Goal: Book appointment/travel/reservation

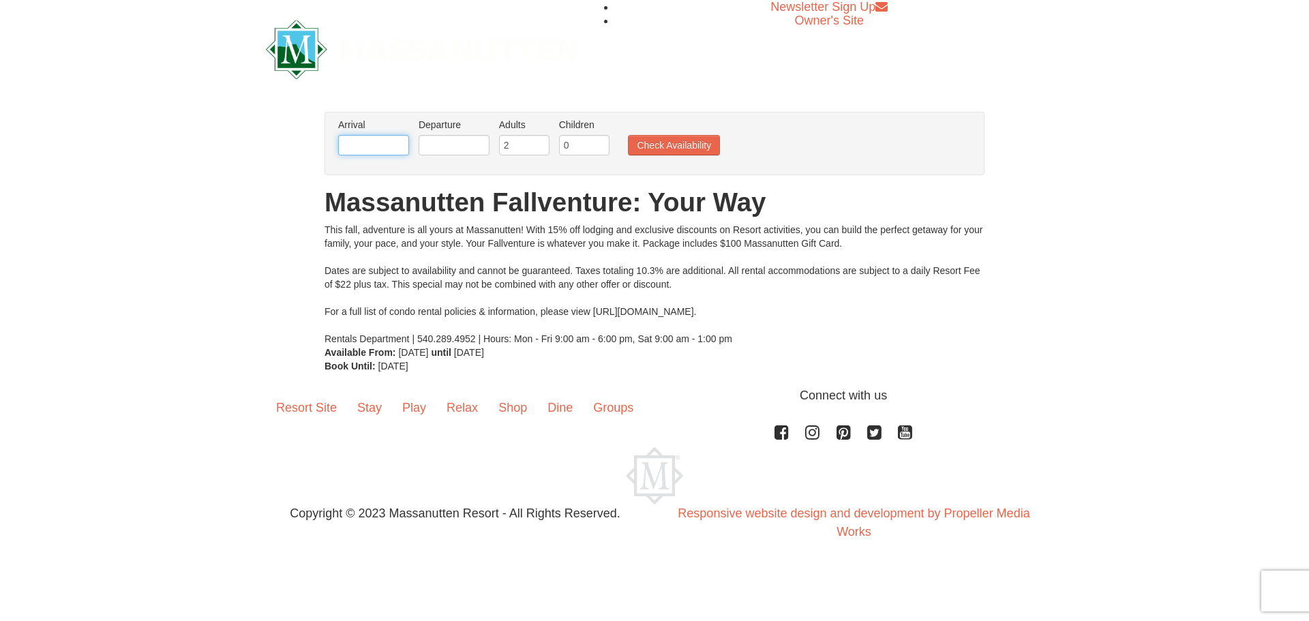
click at [371, 145] on input "text" at bounding box center [373, 145] width 71 height 20
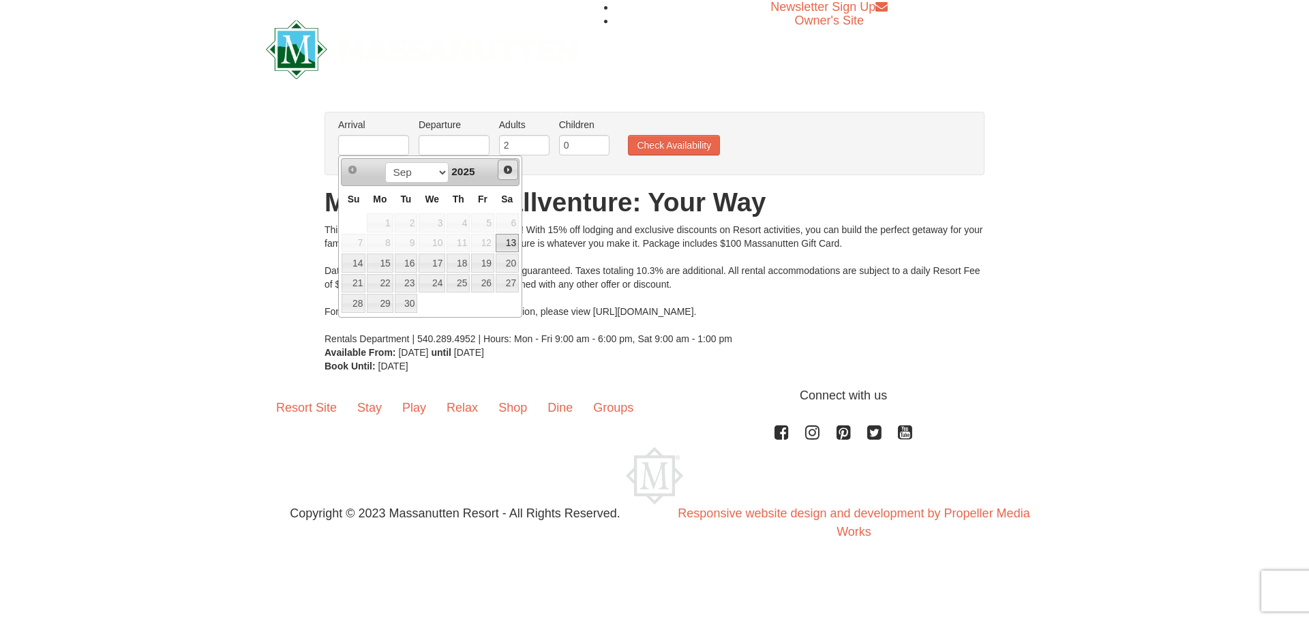
click at [505, 168] on span "Next" at bounding box center [508, 169] width 11 height 11
click at [457, 264] on link "16" at bounding box center [458, 263] width 23 height 19
type input "[DATE]"
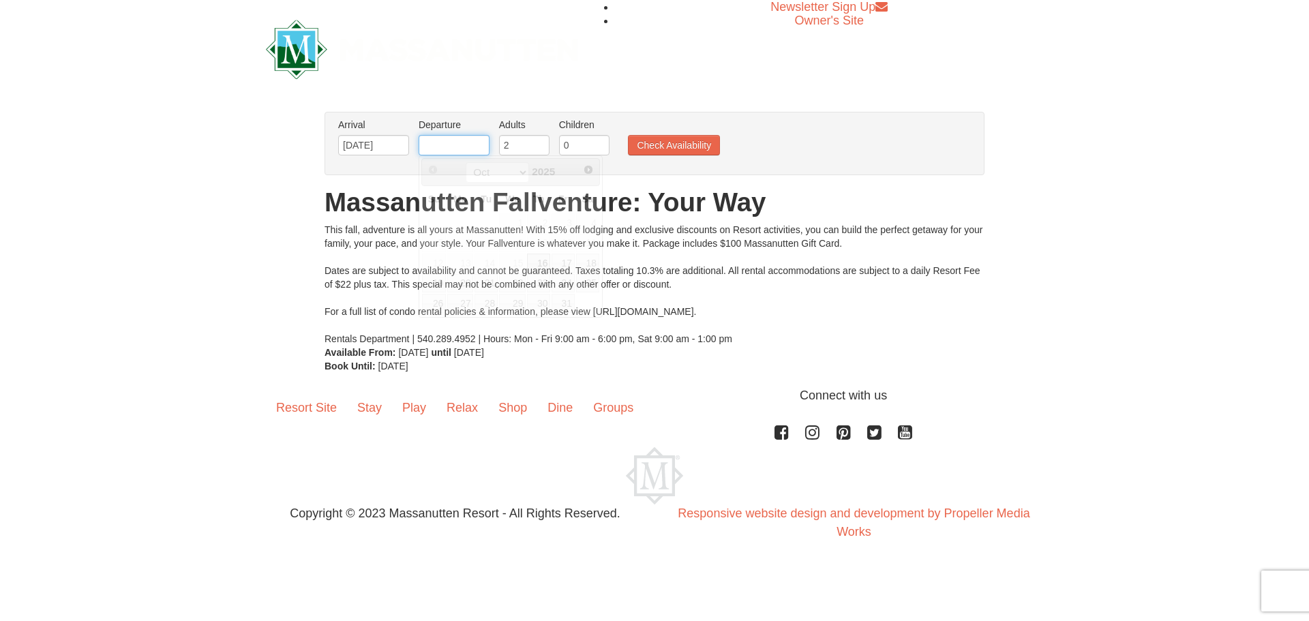
click at [446, 145] on input "text" at bounding box center [454, 145] width 71 height 20
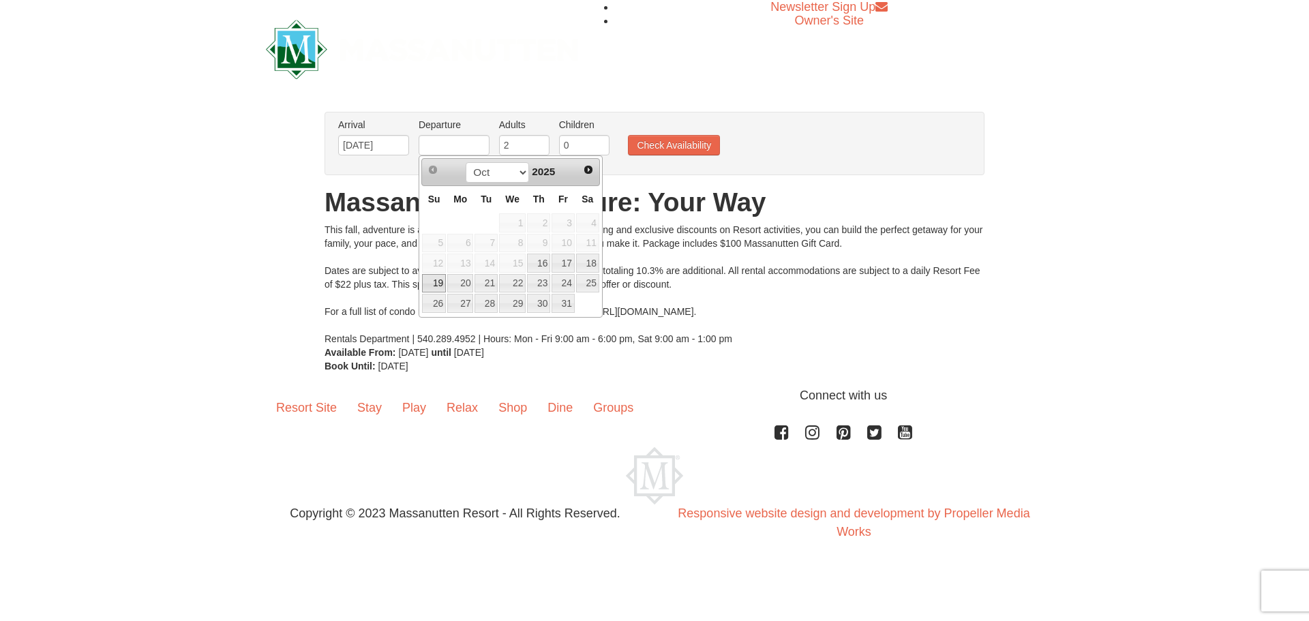
click at [433, 277] on link "19" at bounding box center [434, 283] width 24 height 19
type input "[DATE]"
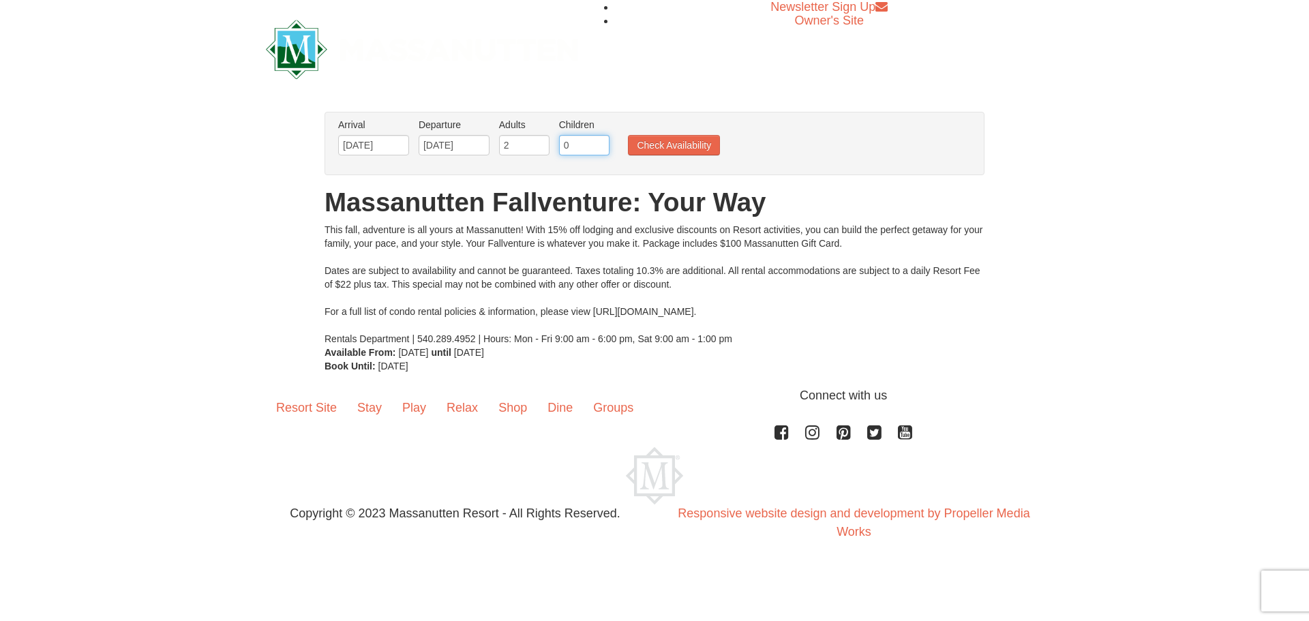
click at [567, 147] on input "0" at bounding box center [584, 145] width 50 height 20
click at [603, 140] on input "1" at bounding box center [584, 145] width 50 height 20
type input "2"
click at [603, 140] on input "2" at bounding box center [584, 145] width 50 height 20
click at [666, 142] on button "Check Availability" at bounding box center [674, 145] width 92 height 20
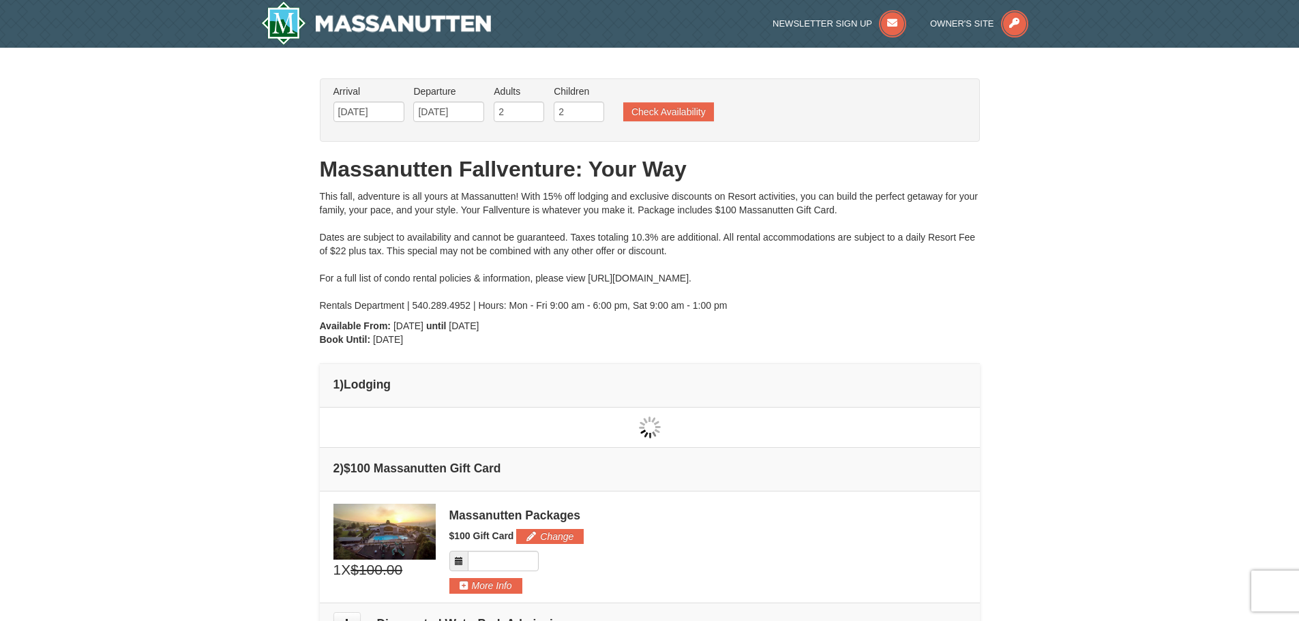
type input "[DATE]"
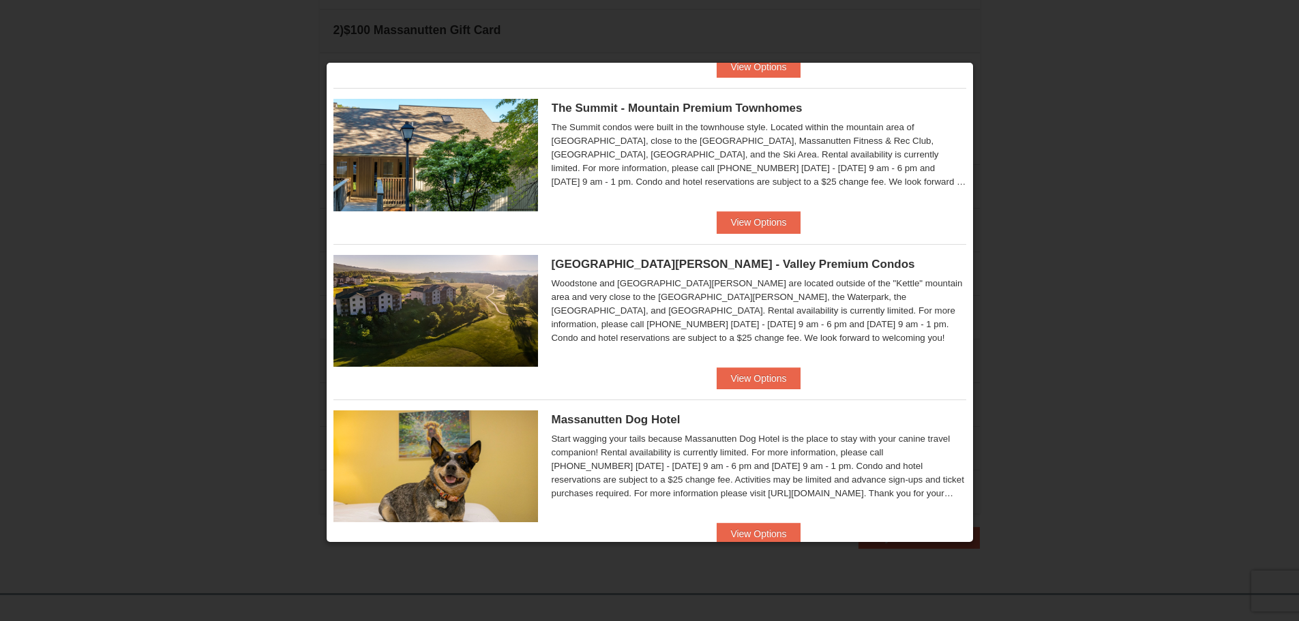
scroll to position [477, 0]
click at [760, 382] on button "View Options" at bounding box center [758, 378] width 83 height 22
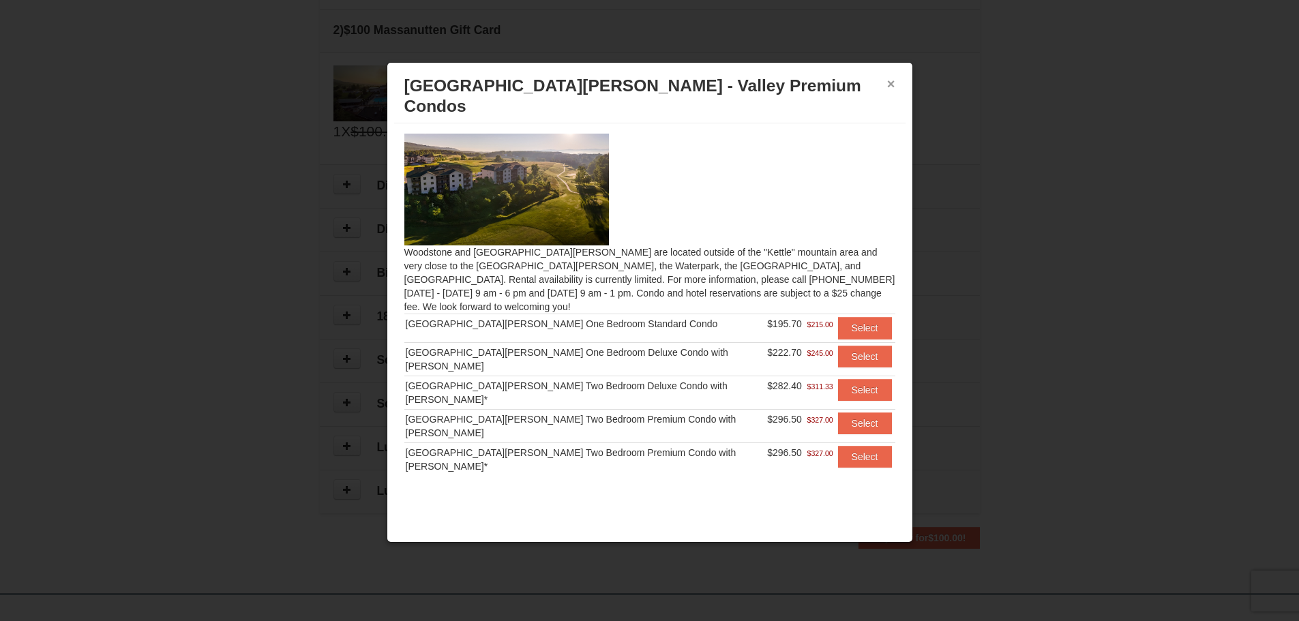
click at [889, 85] on button "×" at bounding box center [891, 84] width 8 height 14
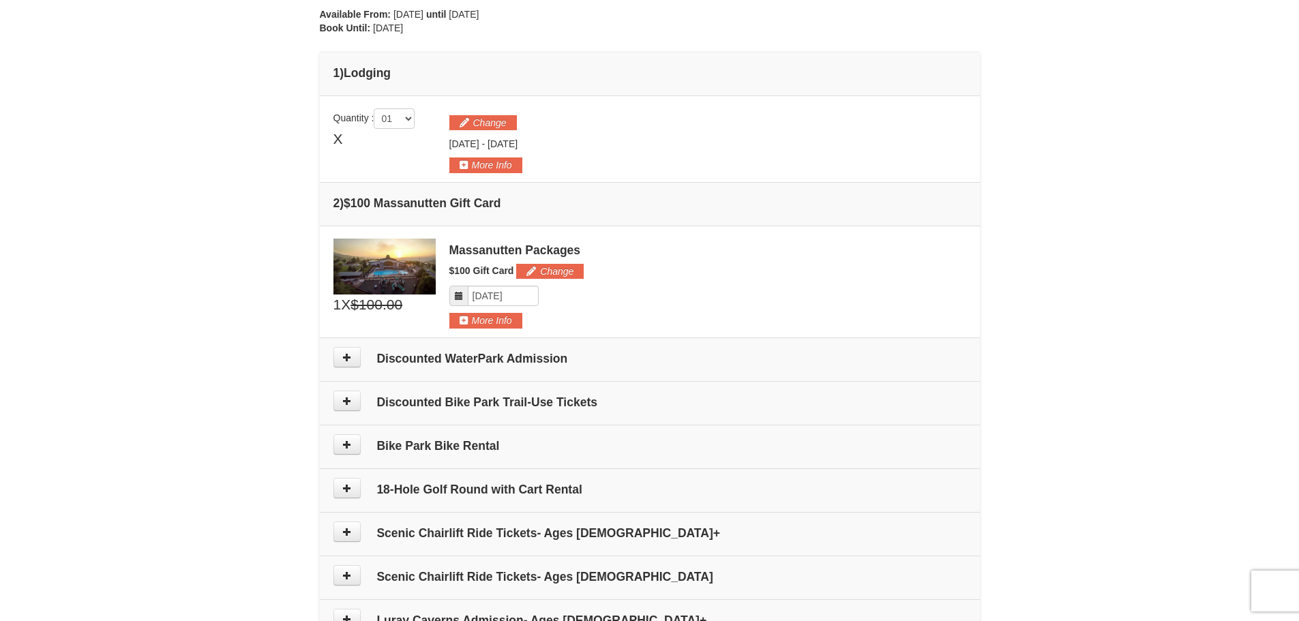
scroll to position [144, 0]
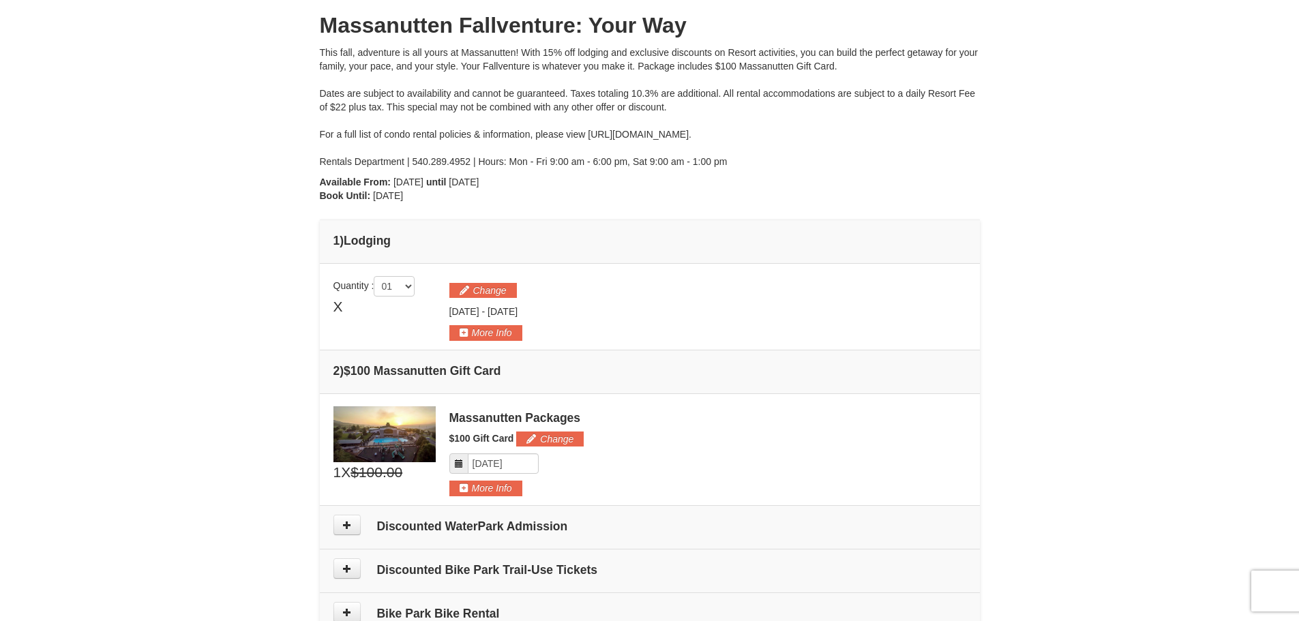
click at [380, 467] on span "$100.00" at bounding box center [376, 472] width 52 height 20
click at [483, 291] on button "Change" at bounding box center [483, 290] width 68 height 15
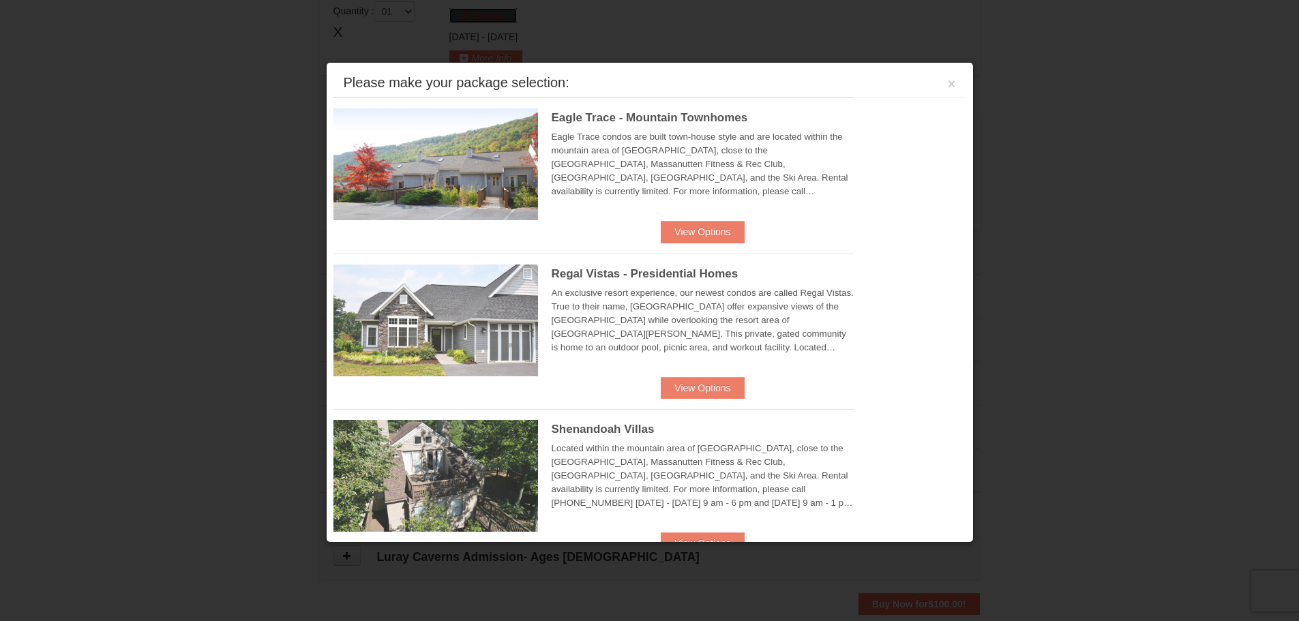
scroll to position [420, 0]
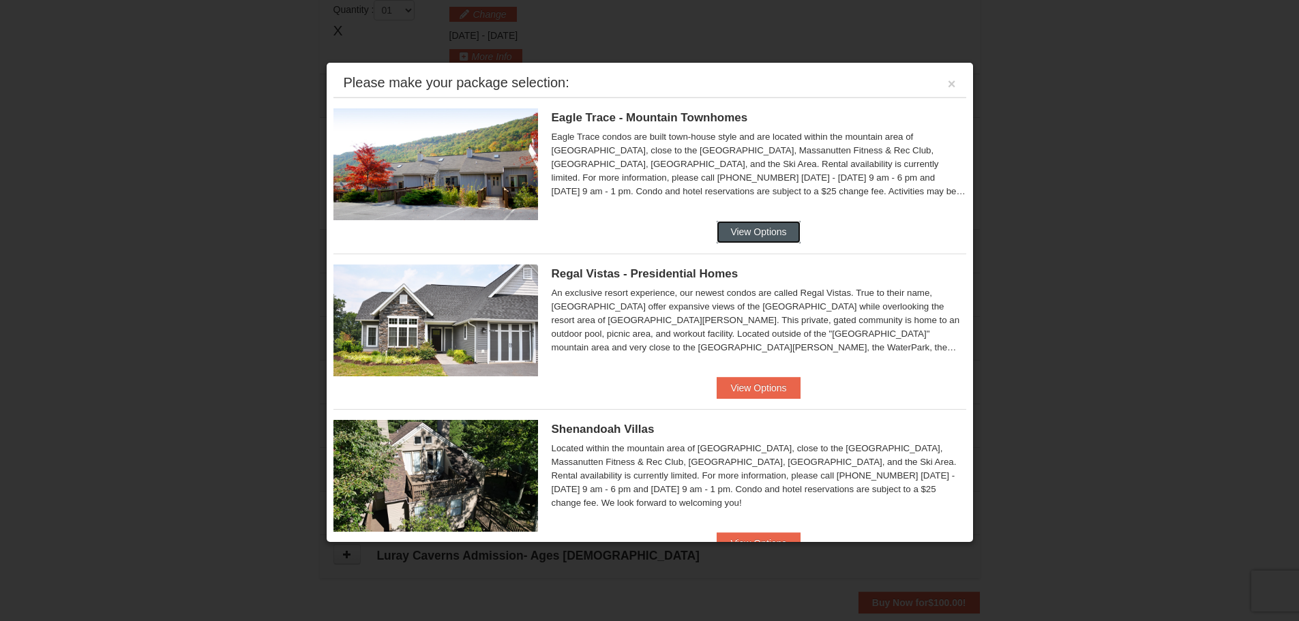
click at [730, 225] on button "View Options" at bounding box center [758, 232] width 83 height 22
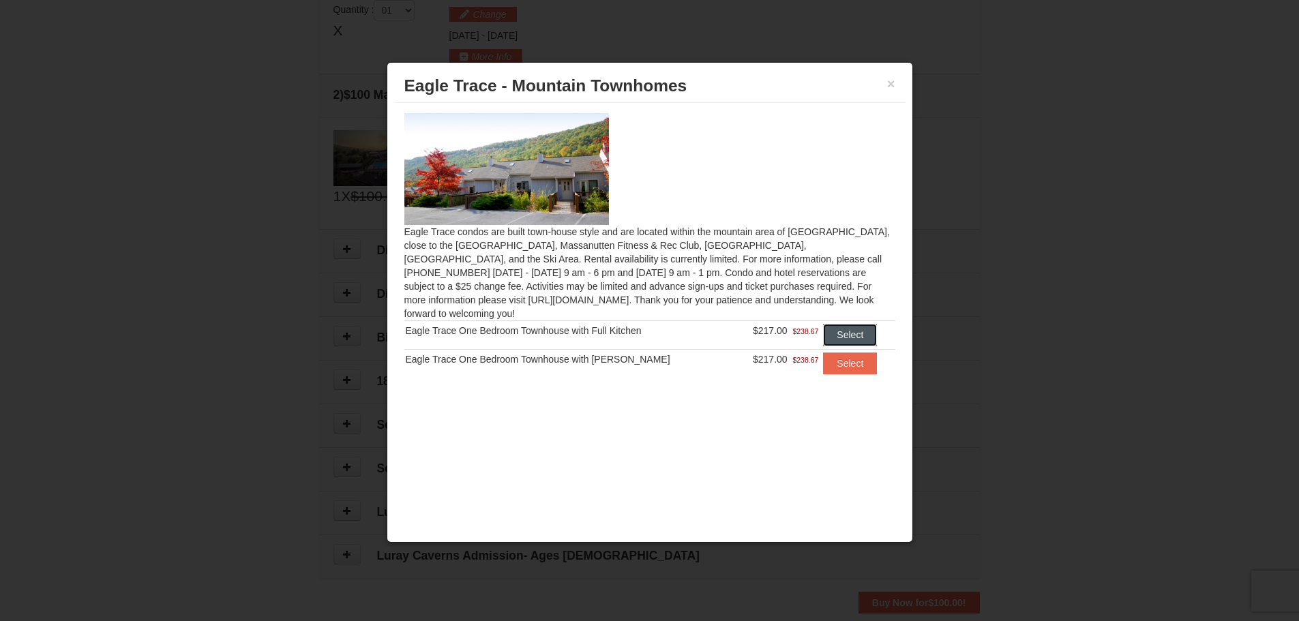
click at [846, 326] on button "Select" at bounding box center [850, 335] width 54 height 22
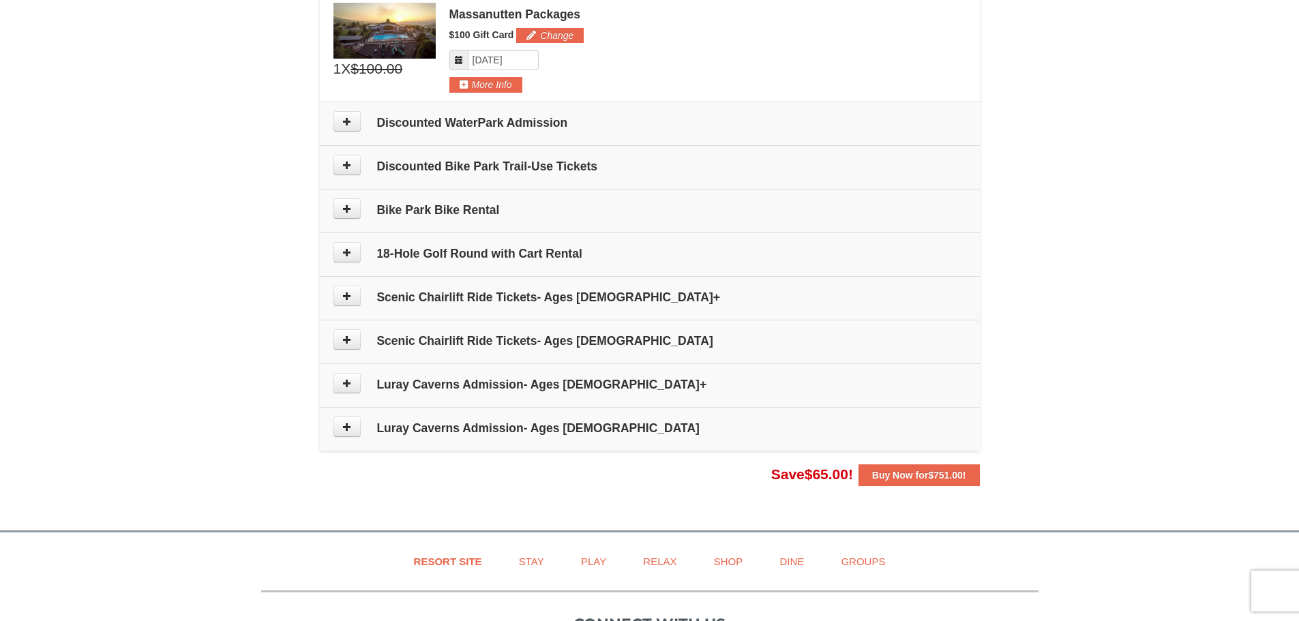
scroll to position [625, 0]
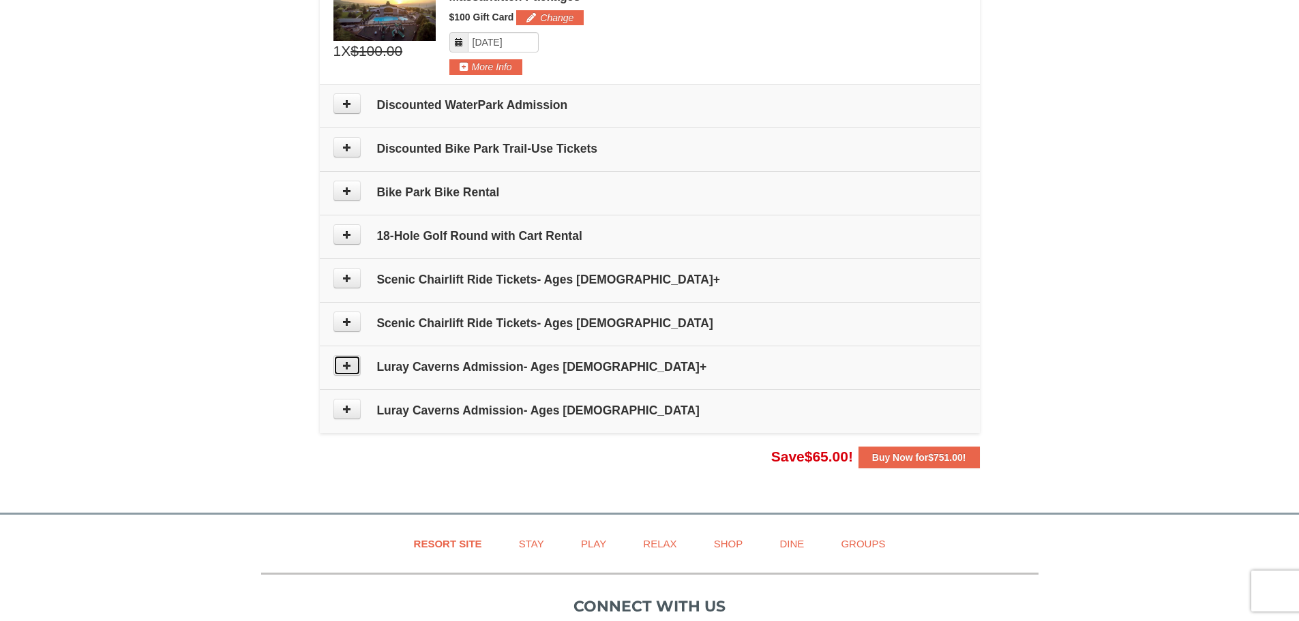
click at [340, 360] on button at bounding box center [346, 365] width 27 height 20
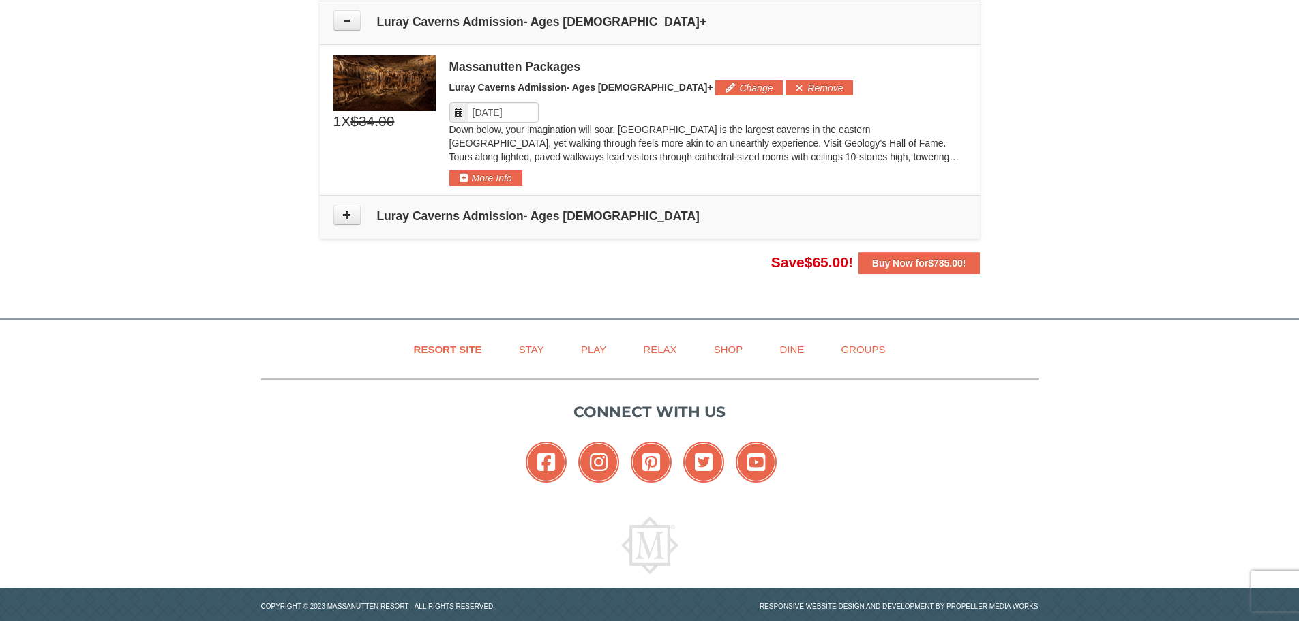
scroll to position [970, 0]
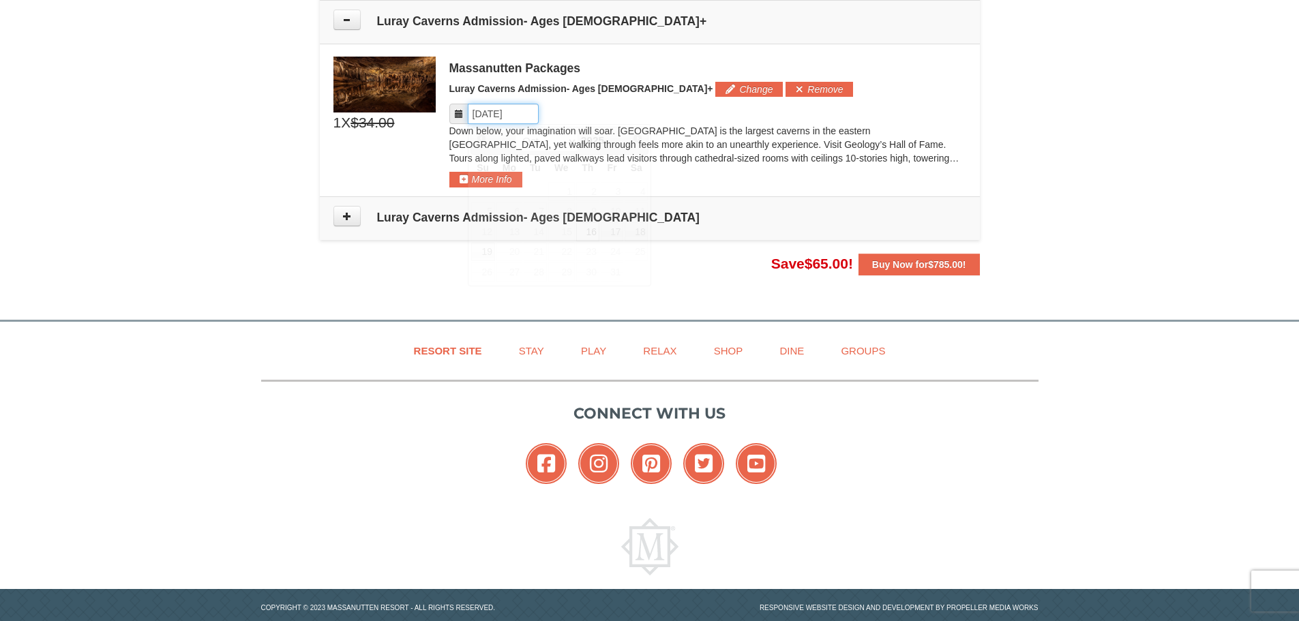
click at [509, 110] on input "Please format dates MM/DD/YYYY" at bounding box center [503, 114] width 71 height 20
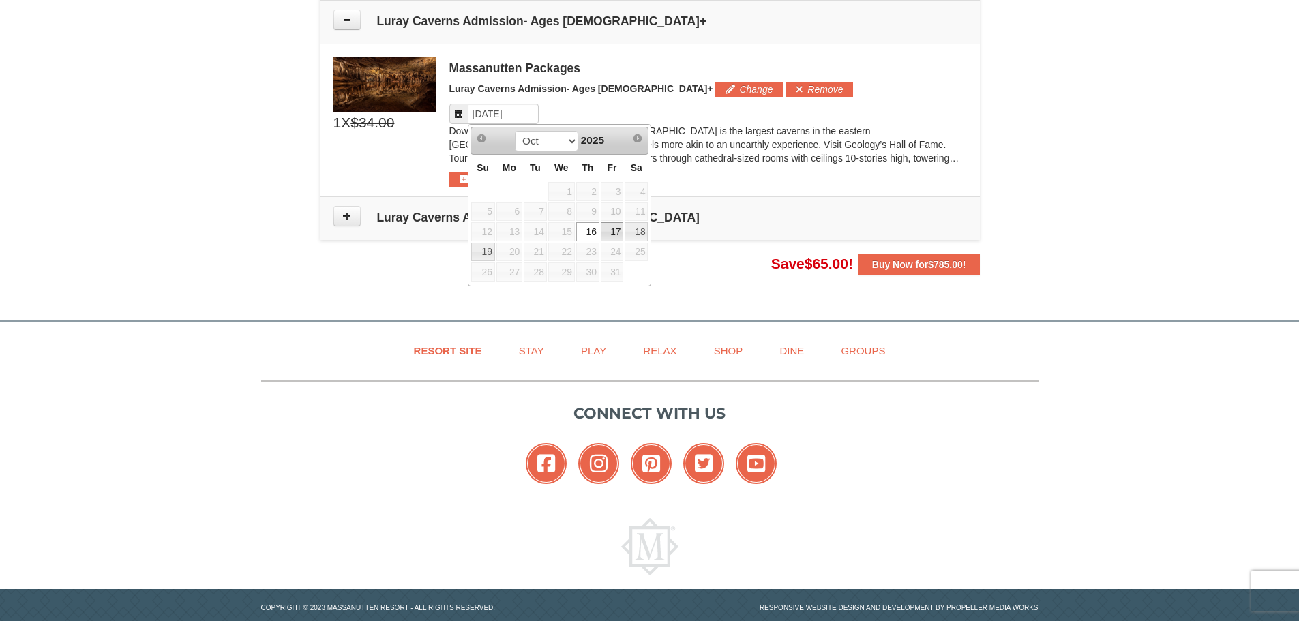
click at [608, 228] on link "17" at bounding box center [612, 231] width 23 height 19
type input "[DATE]"
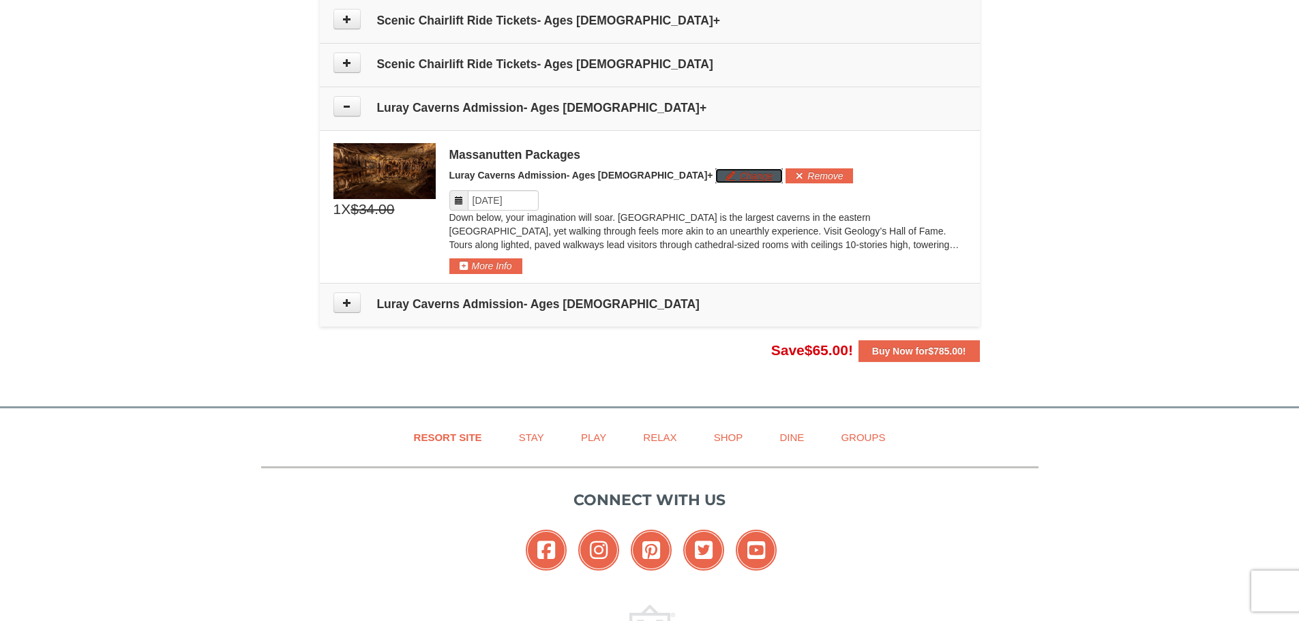
click at [715, 177] on button "Change" at bounding box center [749, 175] width 68 height 15
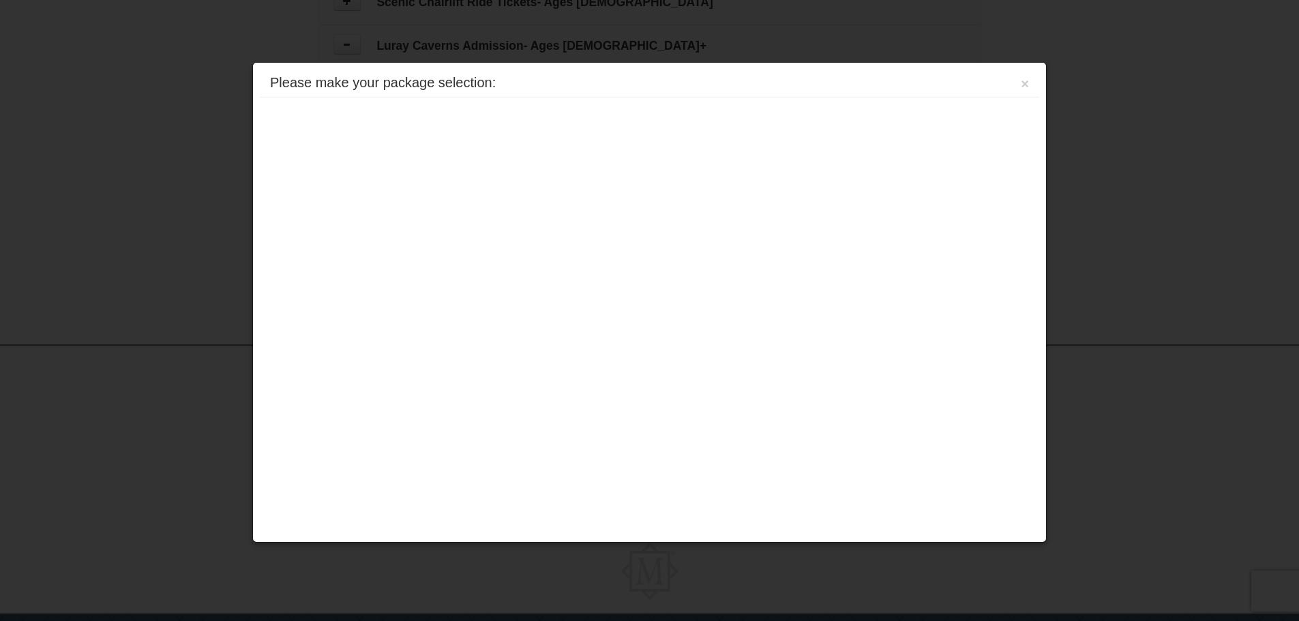
scroll to position [996, 0]
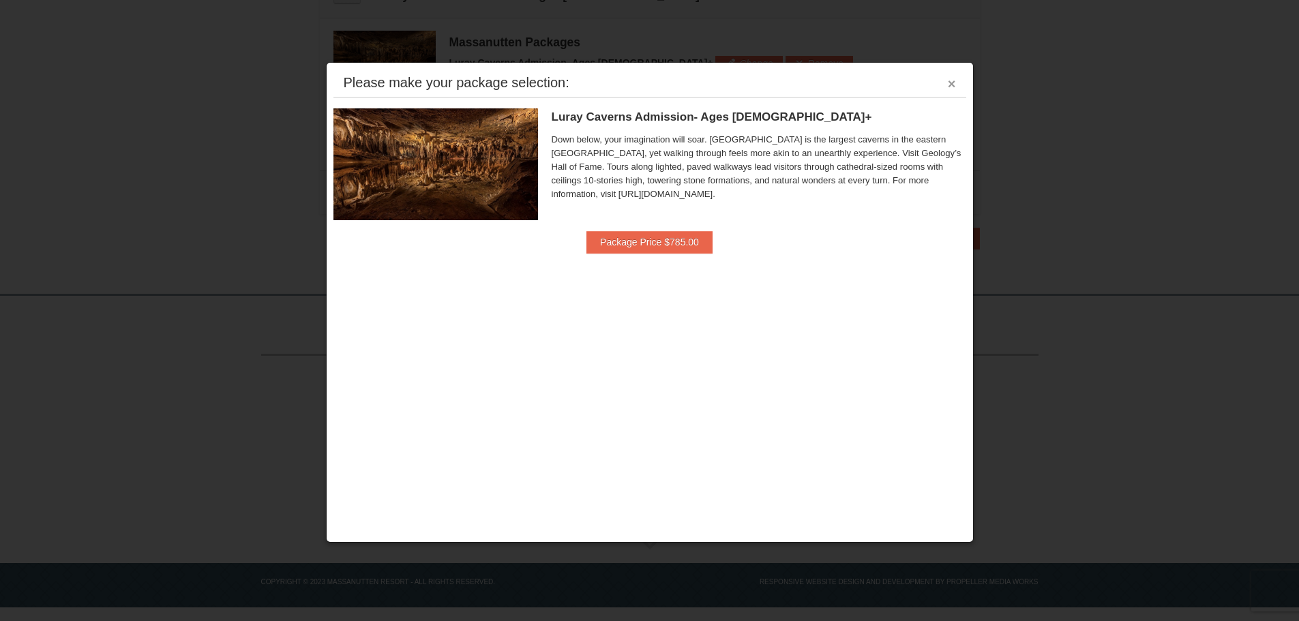
click at [948, 81] on button "×" at bounding box center [952, 84] width 8 height 14
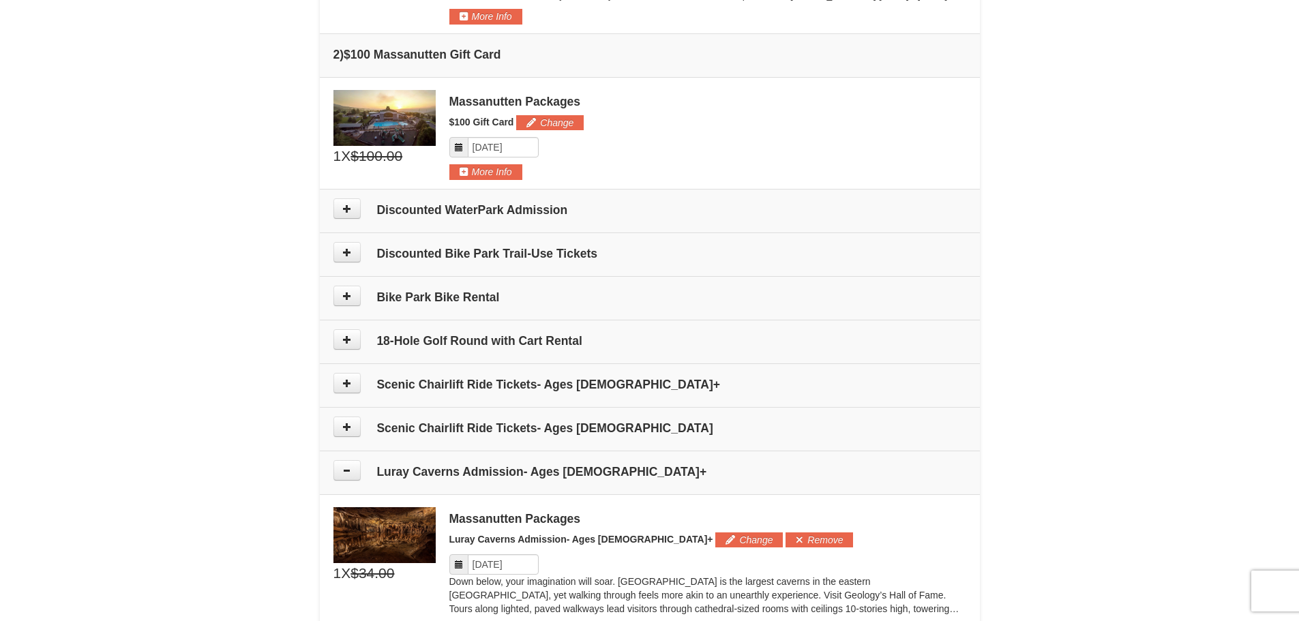
scroll to position [383, 0]
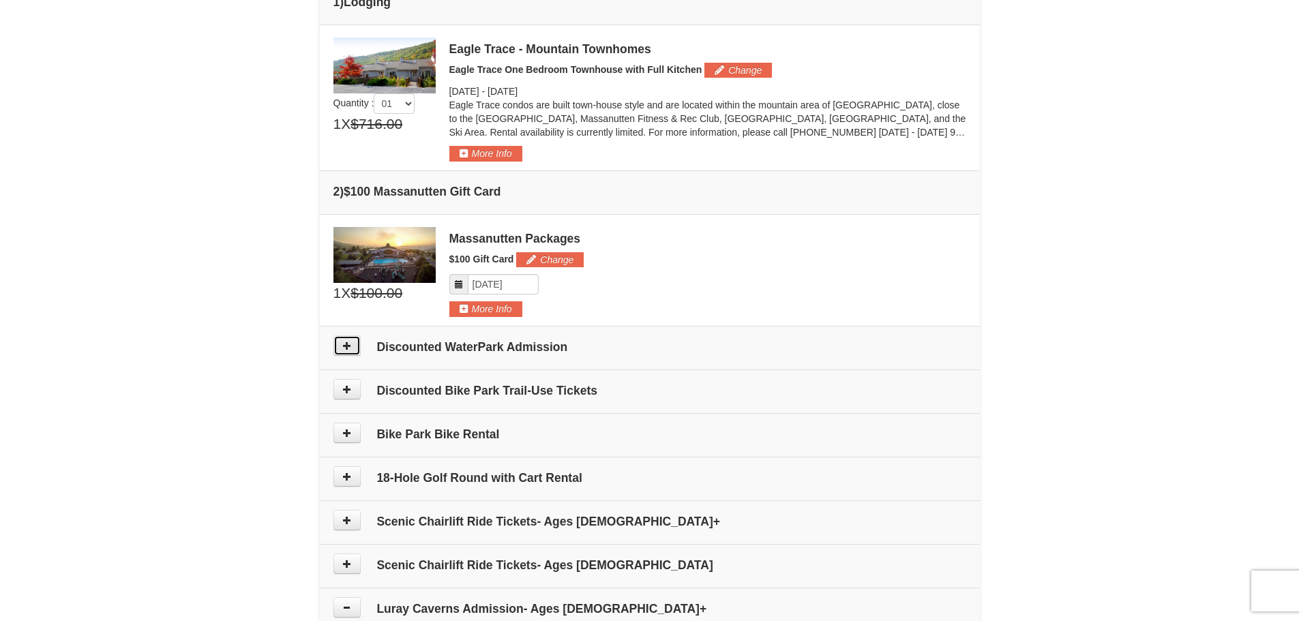
click at [357, 348] on button at bounding box center [346, 345] width 27 height 20
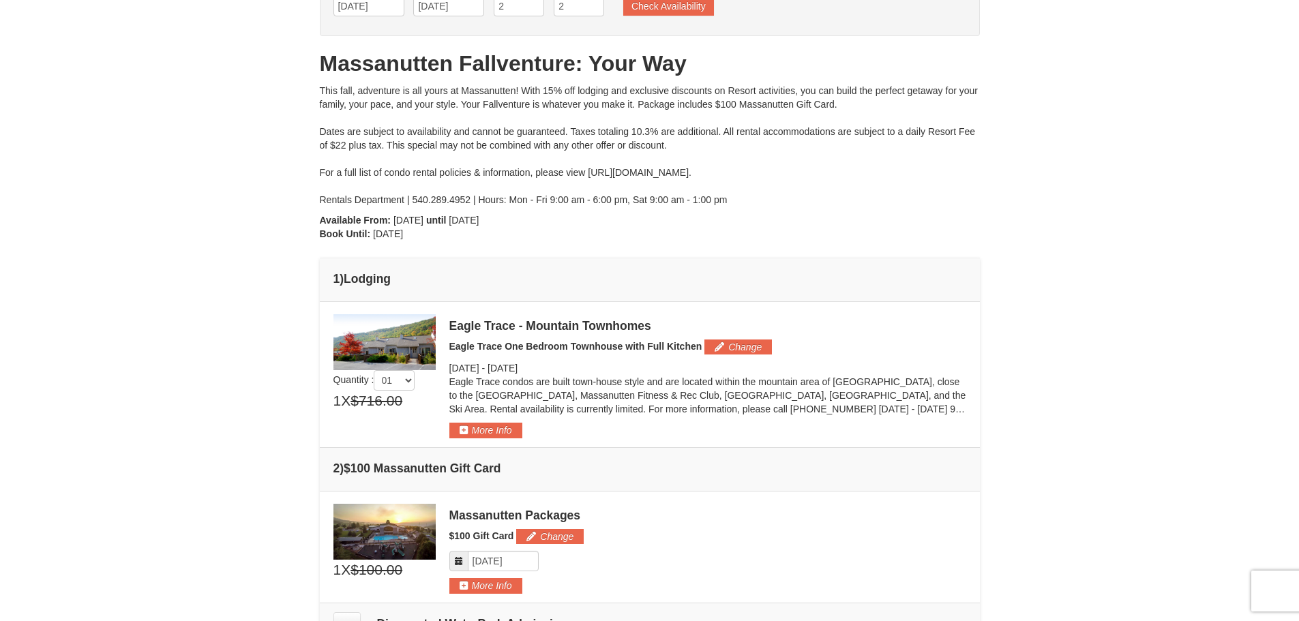
scroll to position [136, 0]
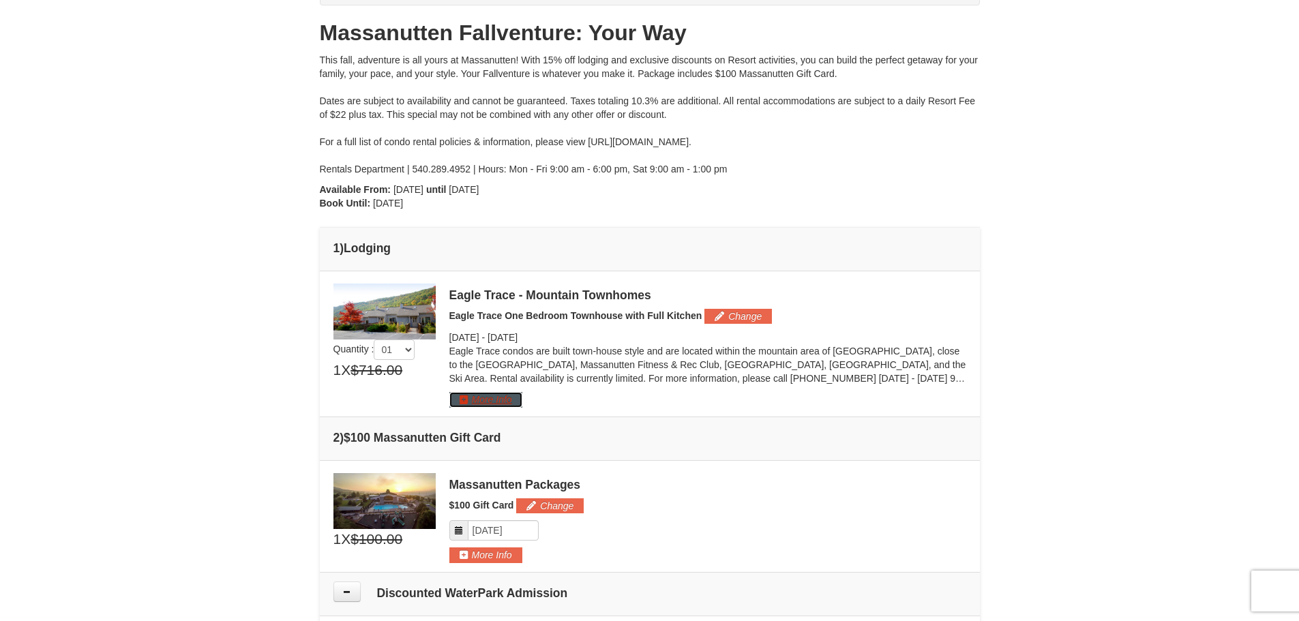
click at [508, 402] on button "More Info" at bounding box center [485, 399] width 73 height 15
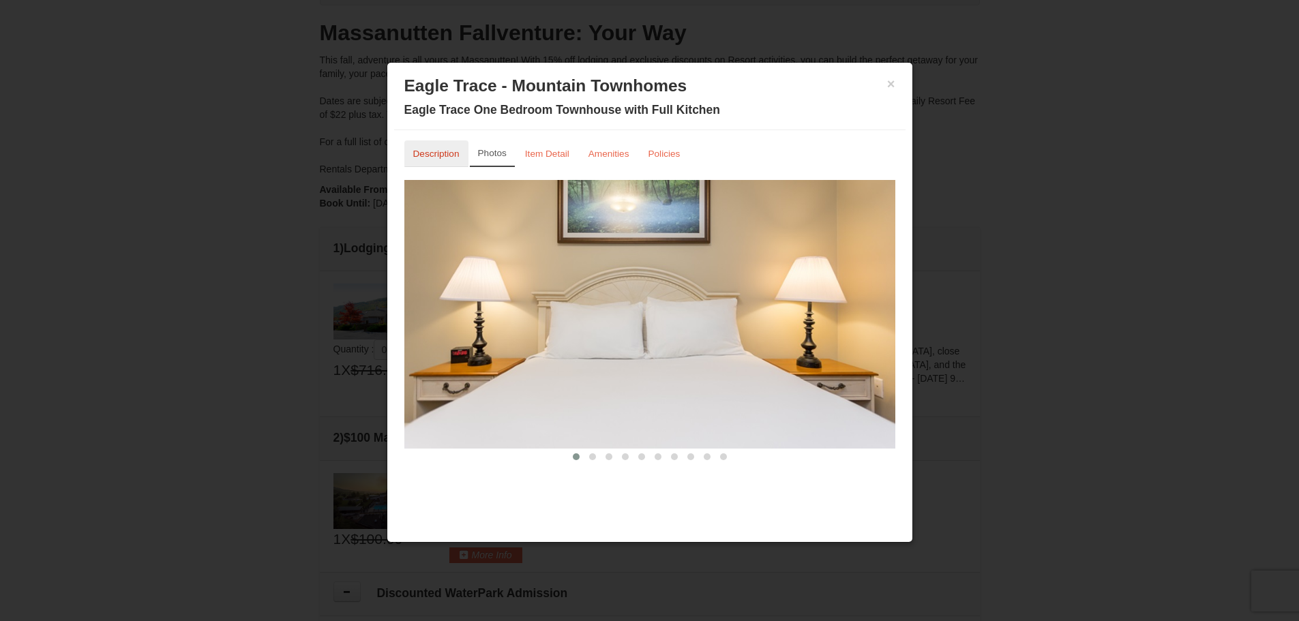
click at [440, 153] on small "Description" at bounding box center [436, 154] width 46 height 10
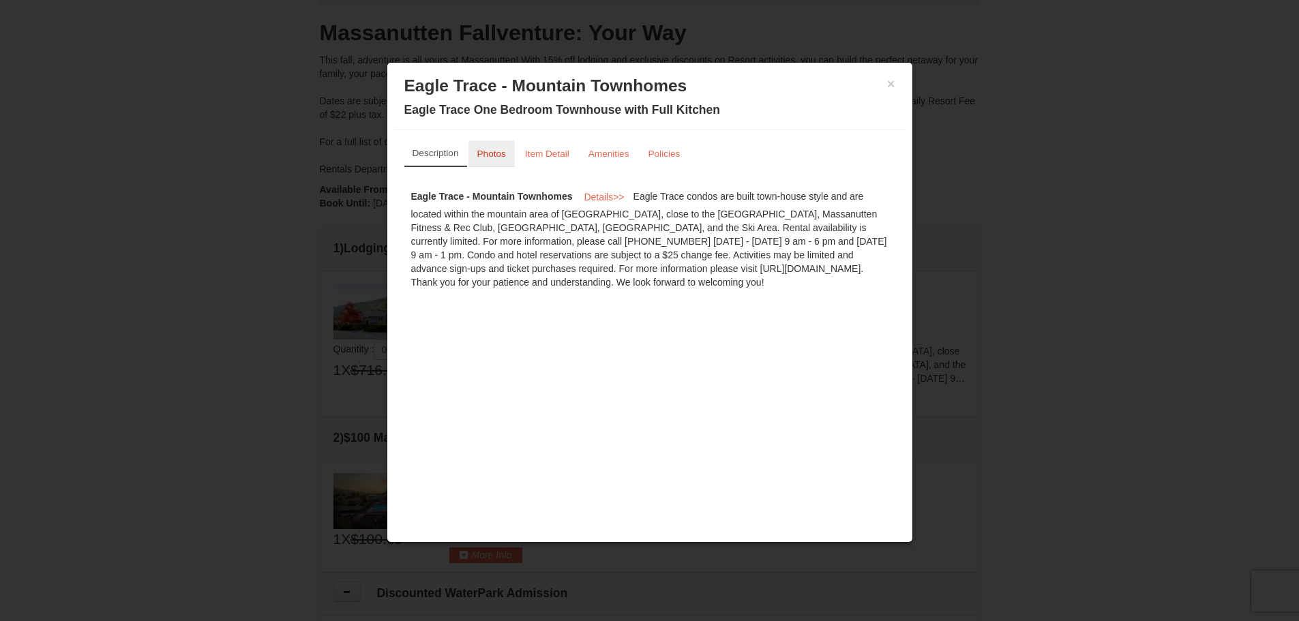
click at [513, 160] on link "Photos" at bounding box center [491, 153] width 46 height 27
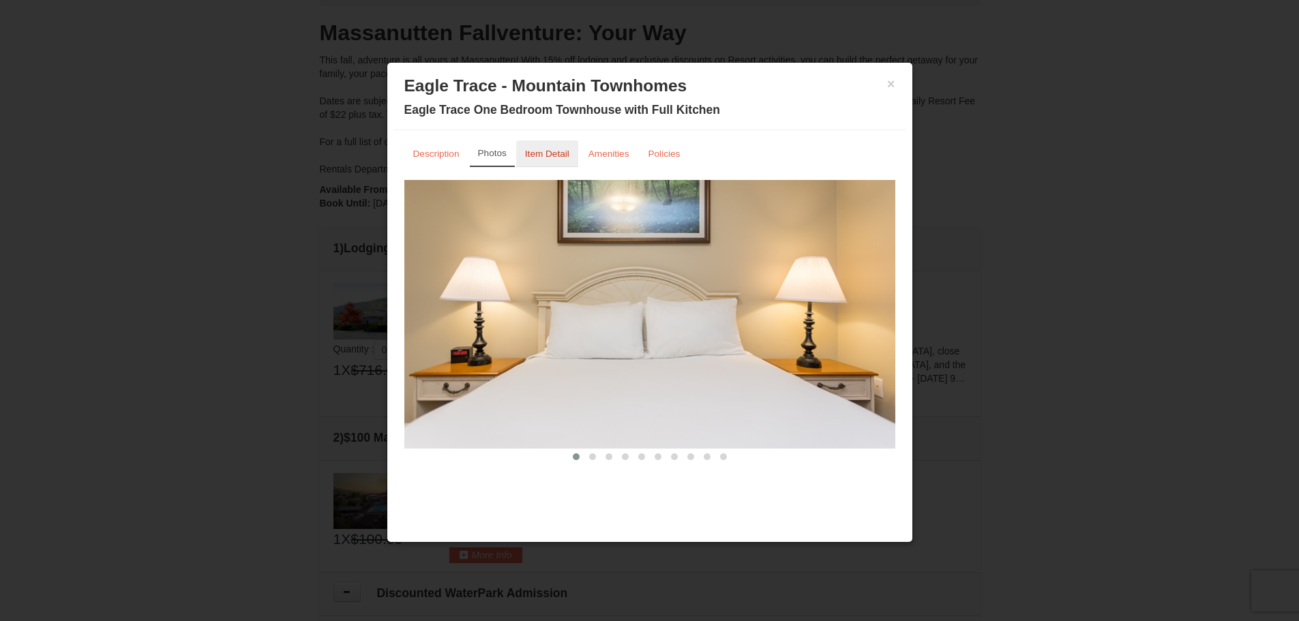
click at [554, 159] on small "Item Detail" at bounding box center [547, 154] width 44 height 10
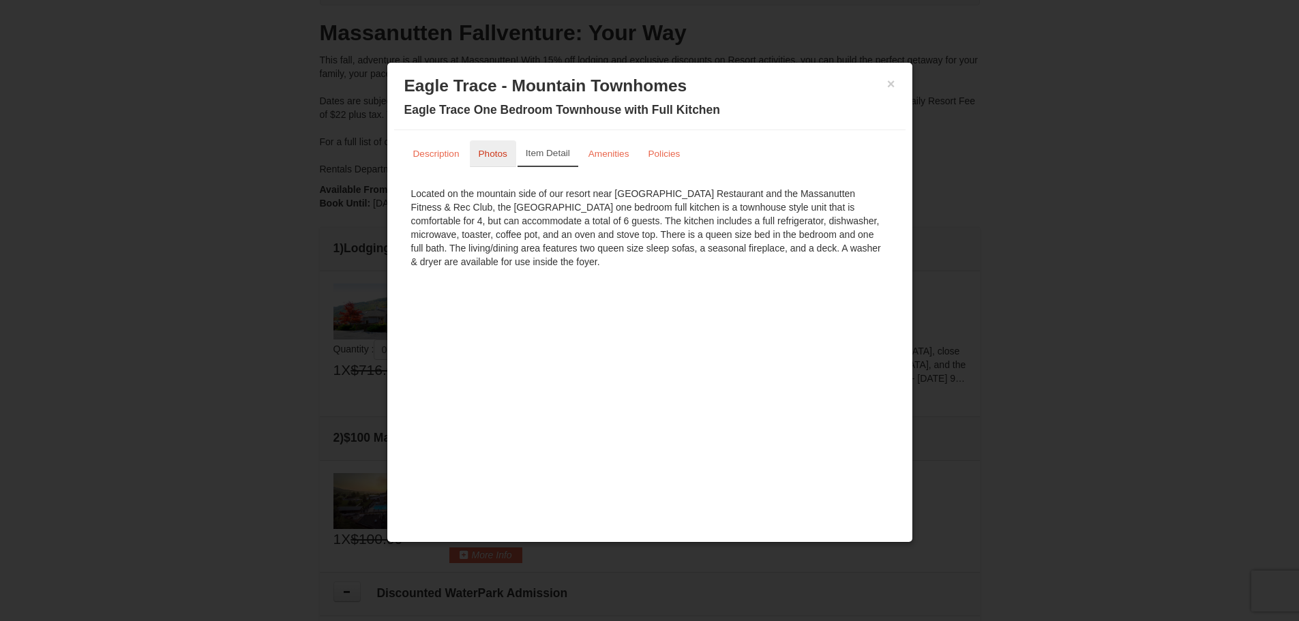
click at [485, 158] on small "Photos" at bounding box center [493, 154] width 29 height 10
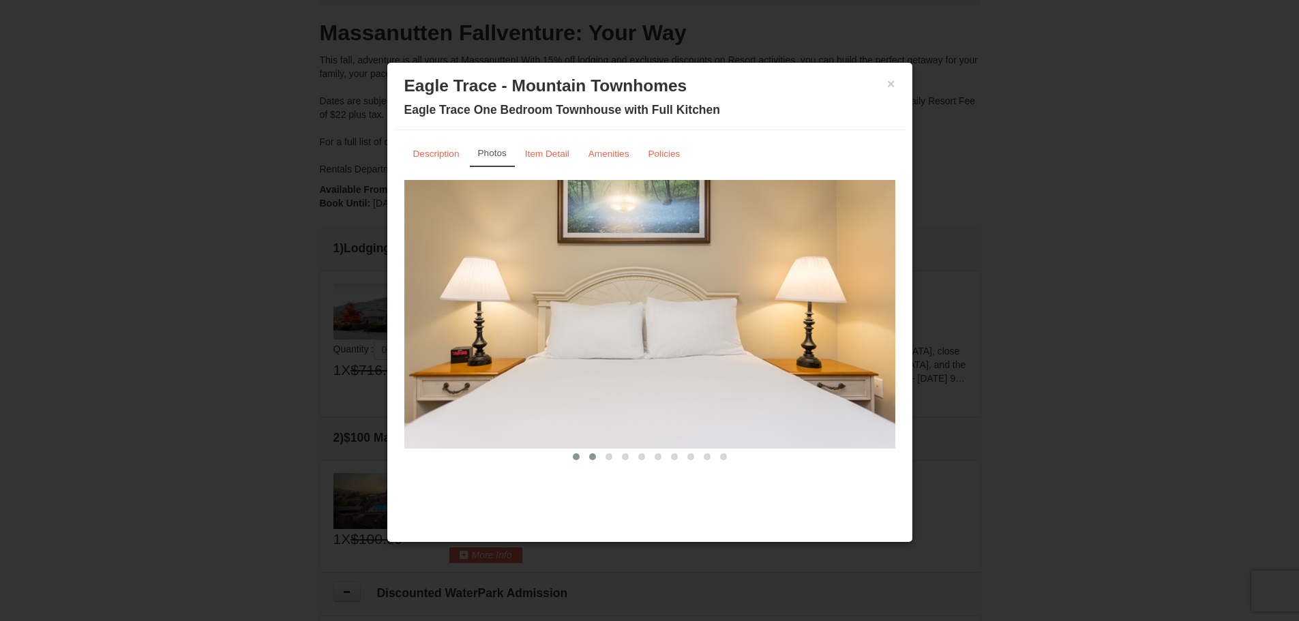
click at [594, 458] on span at bounding box center [592, 456] width 7 height 7
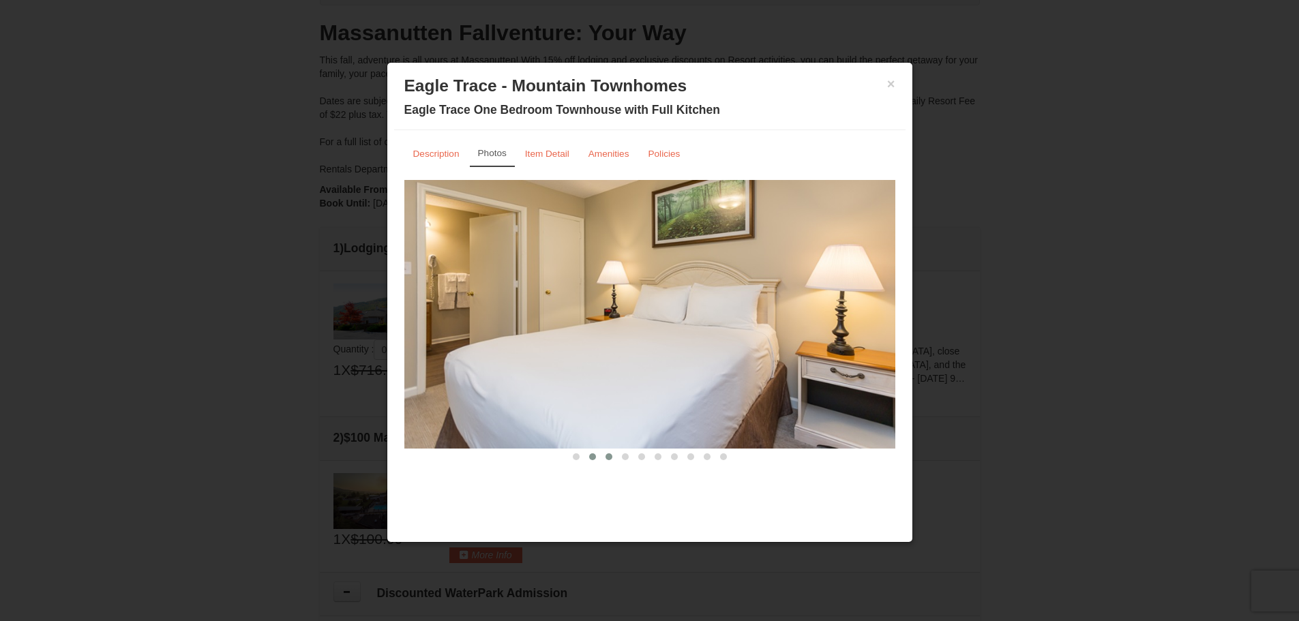
click at [609, 455] on span at bounding box center [609, 456] width 7 height 7
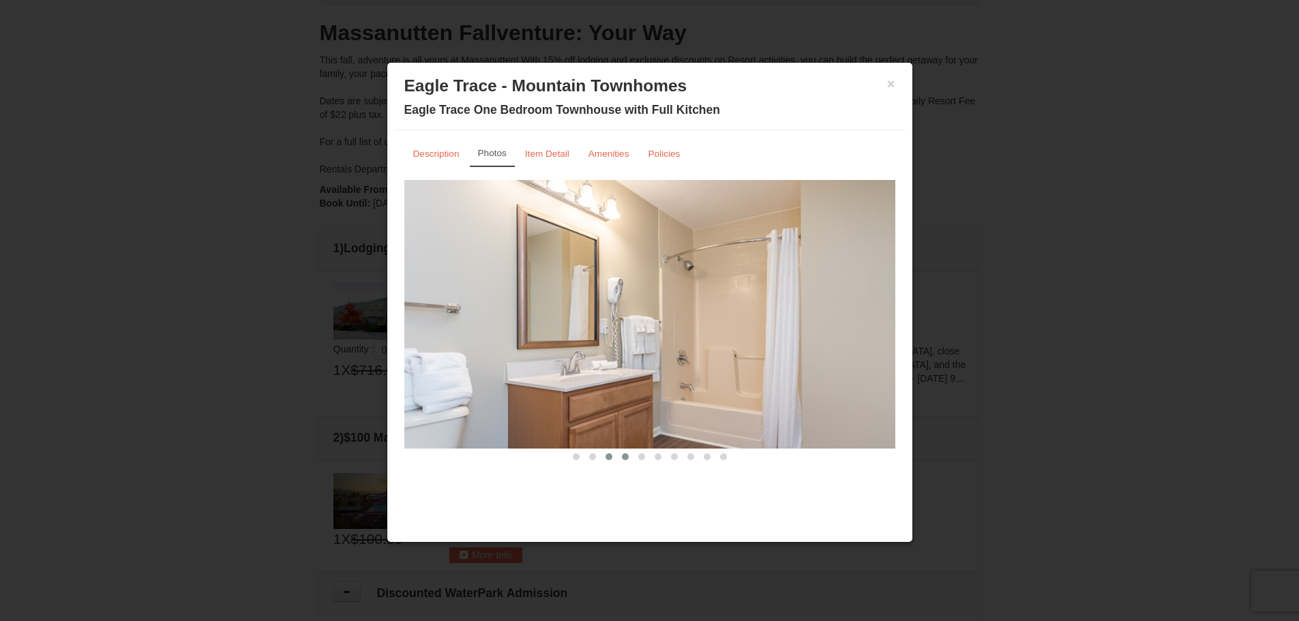
click at [621, 459] on button at bounding box center [625, 457] width 16 height 14
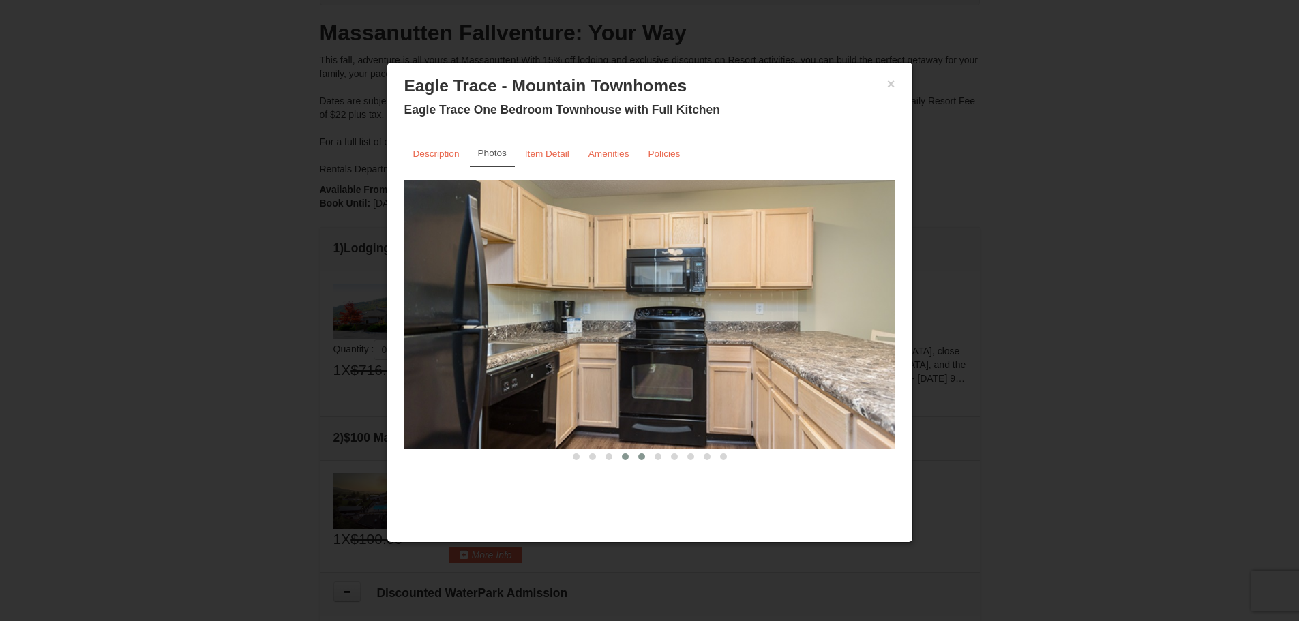
click at [637, 454] on button at bounding box center [641, 457] width 16 height 14
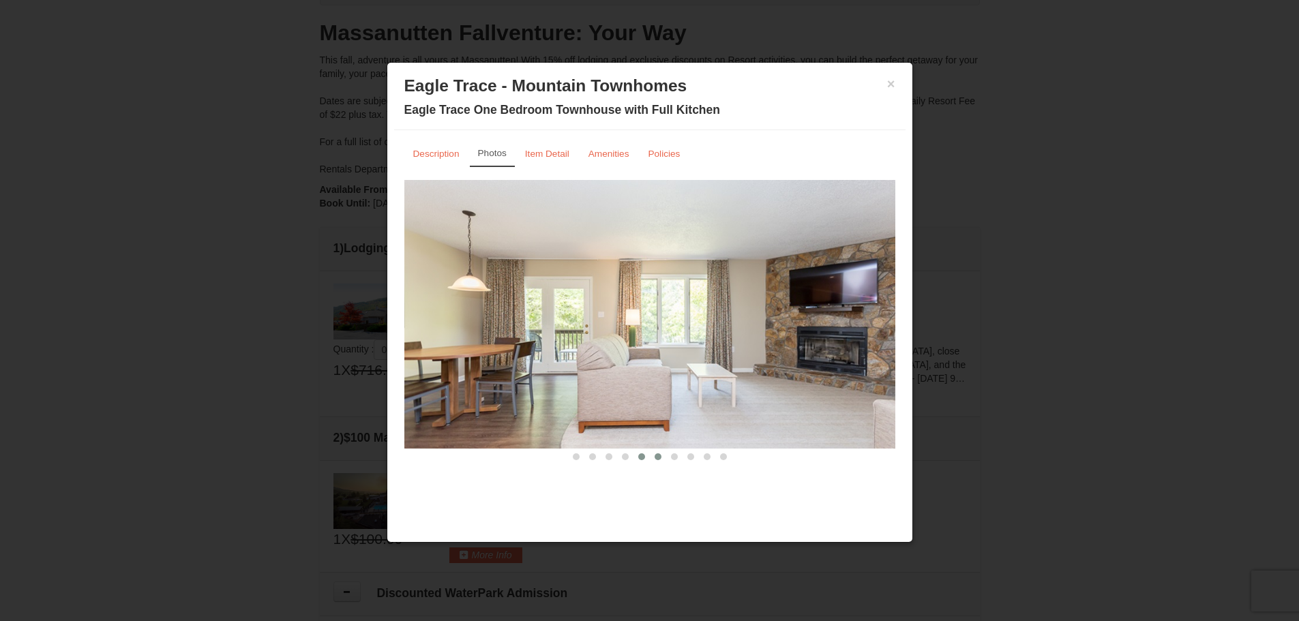
click at [661, 459] on button at bounding box center [658, 457] width 16 height 14
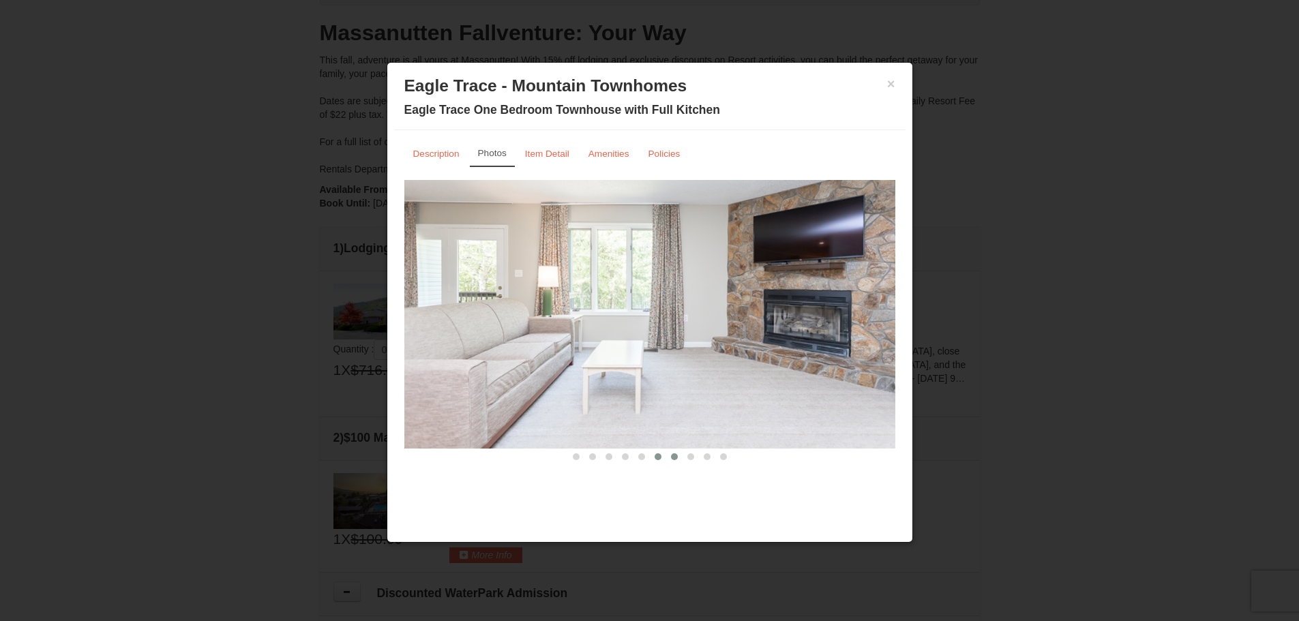
click at [674, 454] on span at bounding box center [674, 456] width 7 height 7
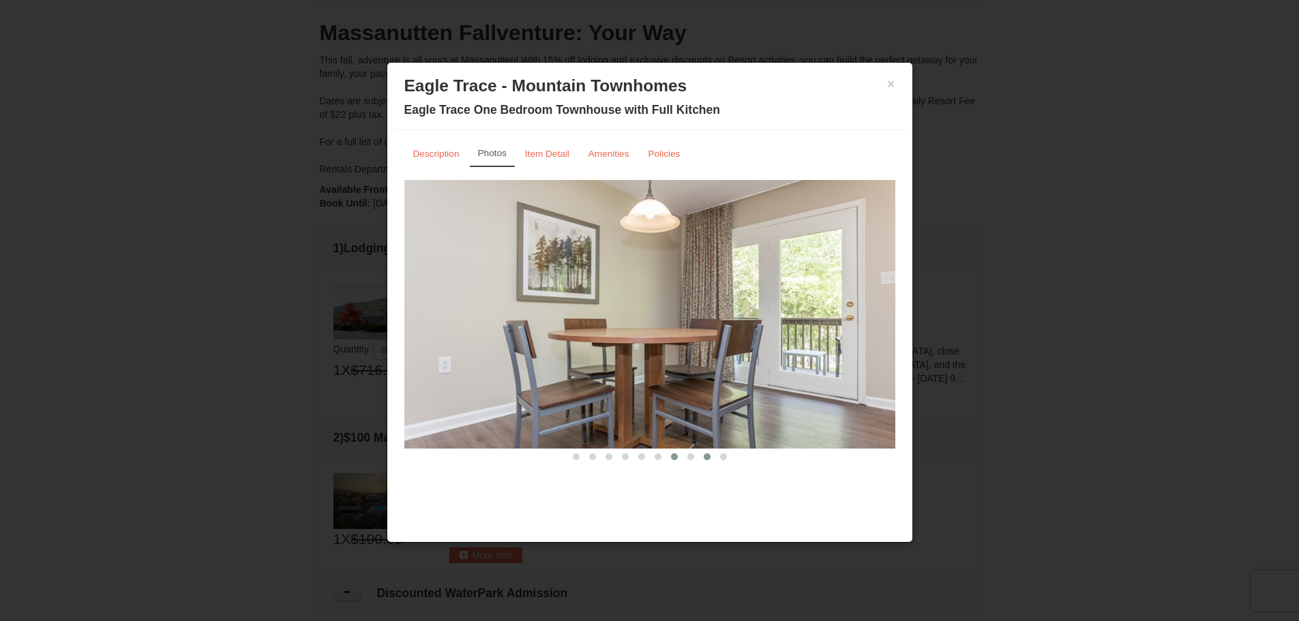
click at [706, 454] on span at bounding box center [707, 456] width 7 height 7
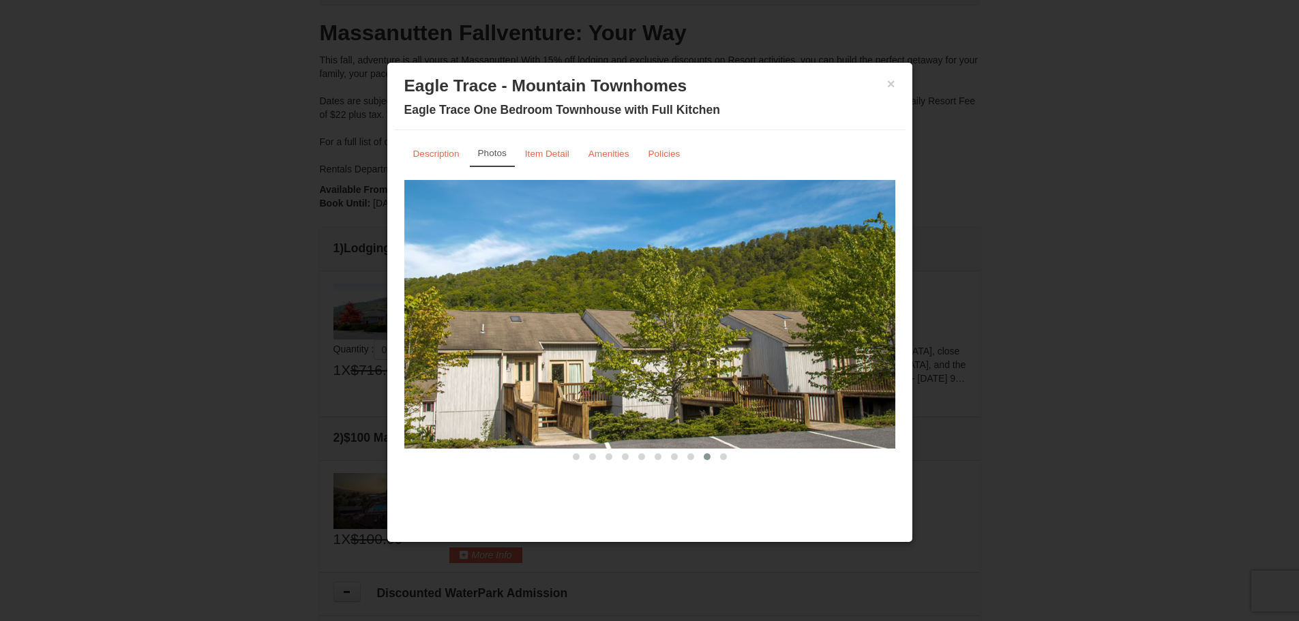
click at [895, 83] on div "× Eagle Trace - Mountain Townhomes [GEOGRAPHIC_DATA] One Bedroom Townhouse with…" at bounding box center [649, 100] width 511 height 61
click at [885, 86] on h3 "Eagle Trace - Mountain Townhomes" at bounding box center [649, 86] width 491 height 20
click at [891, 86] on button "×" at bounding box center [891, 84] width 8 height 14
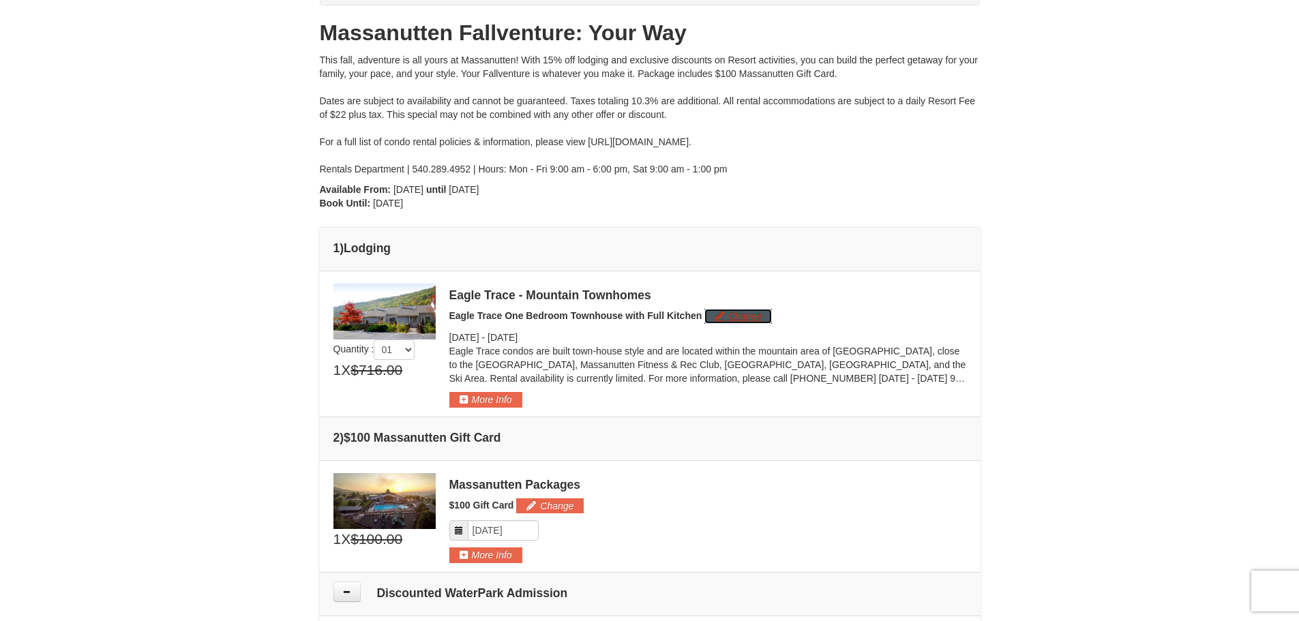
click at [728, 310] on button "Change" at bounding box center [738, 316] width 68 height 15
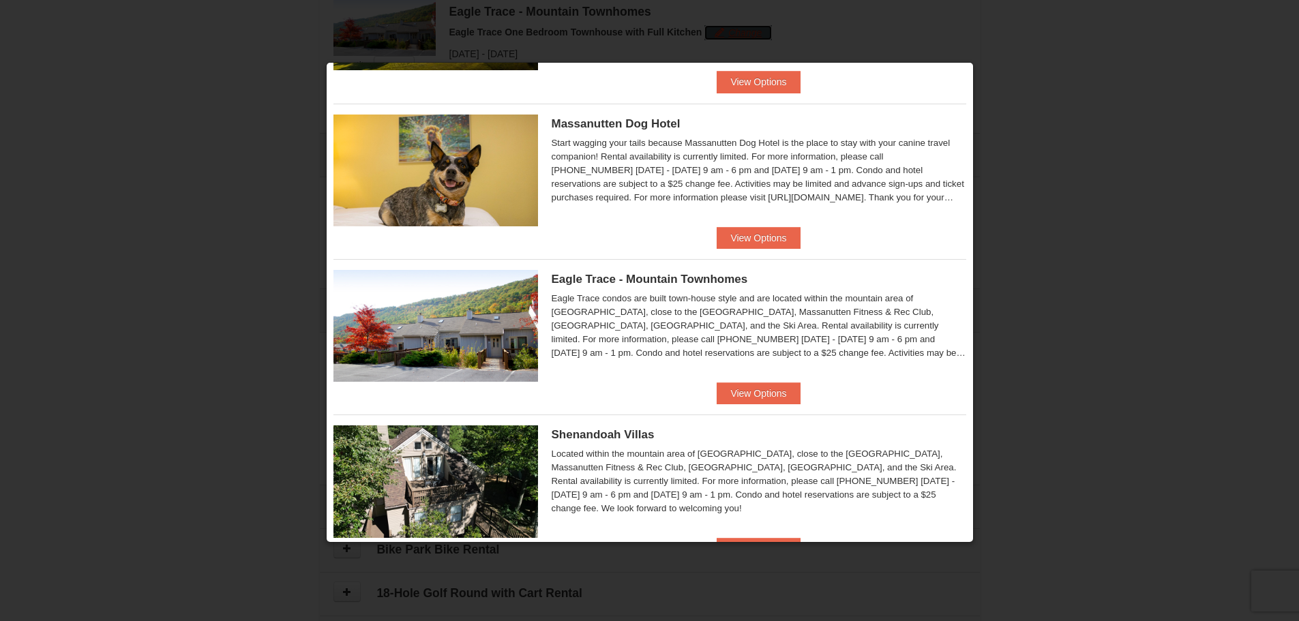
scroll to position [273, 0]
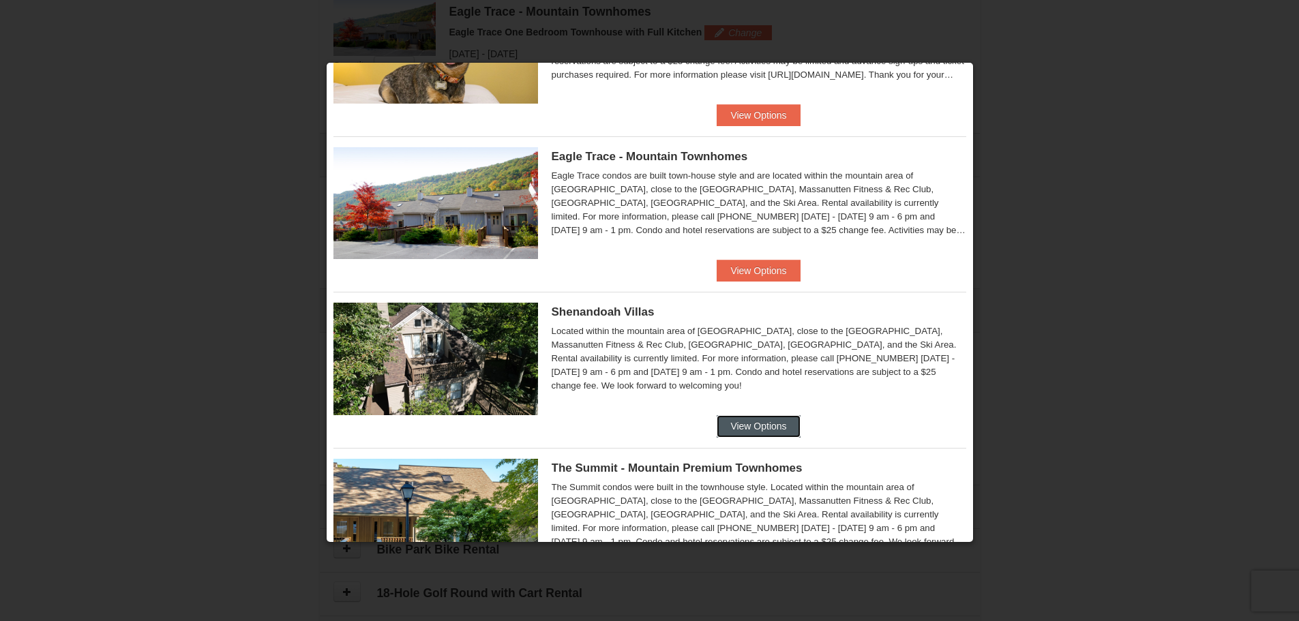
click at [730, 419] on button "View Options" at bounding box center [758, 426] width 83 height 22
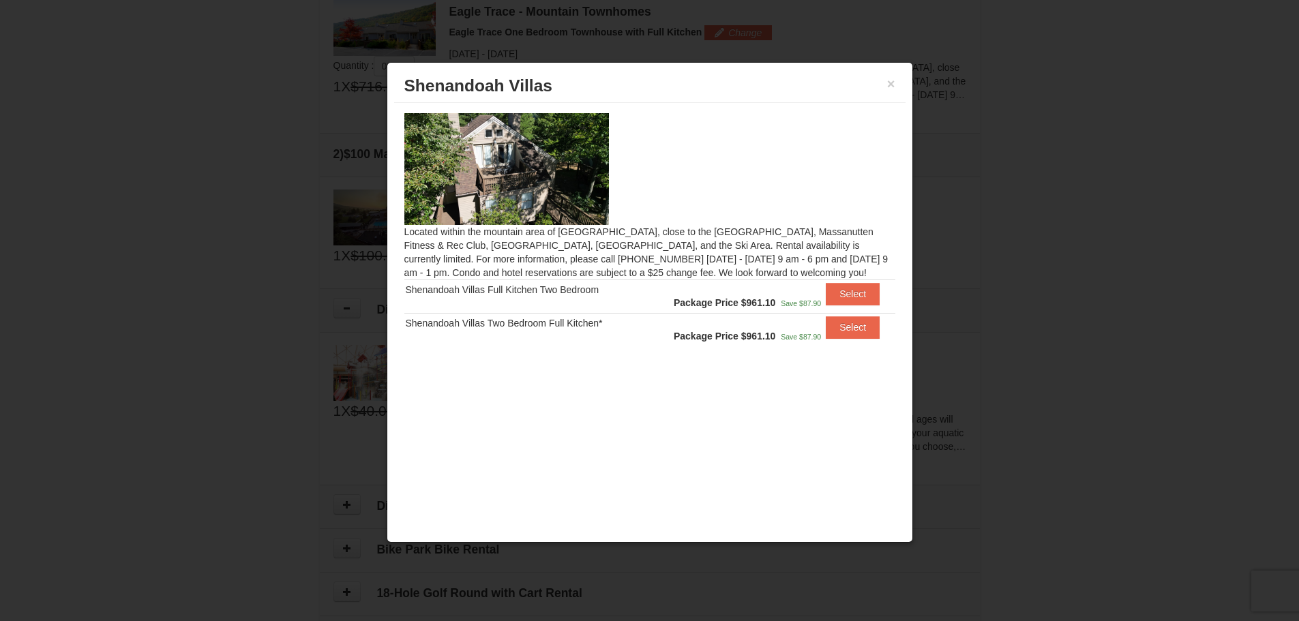
click at [897, 86] on div "× [GEOGRAPHIC_DATA]" at bounding box center [649, 86] width 511 height 33
click at [887, 85] on button "×" at bounding box center [891, 84] width 8 height 14
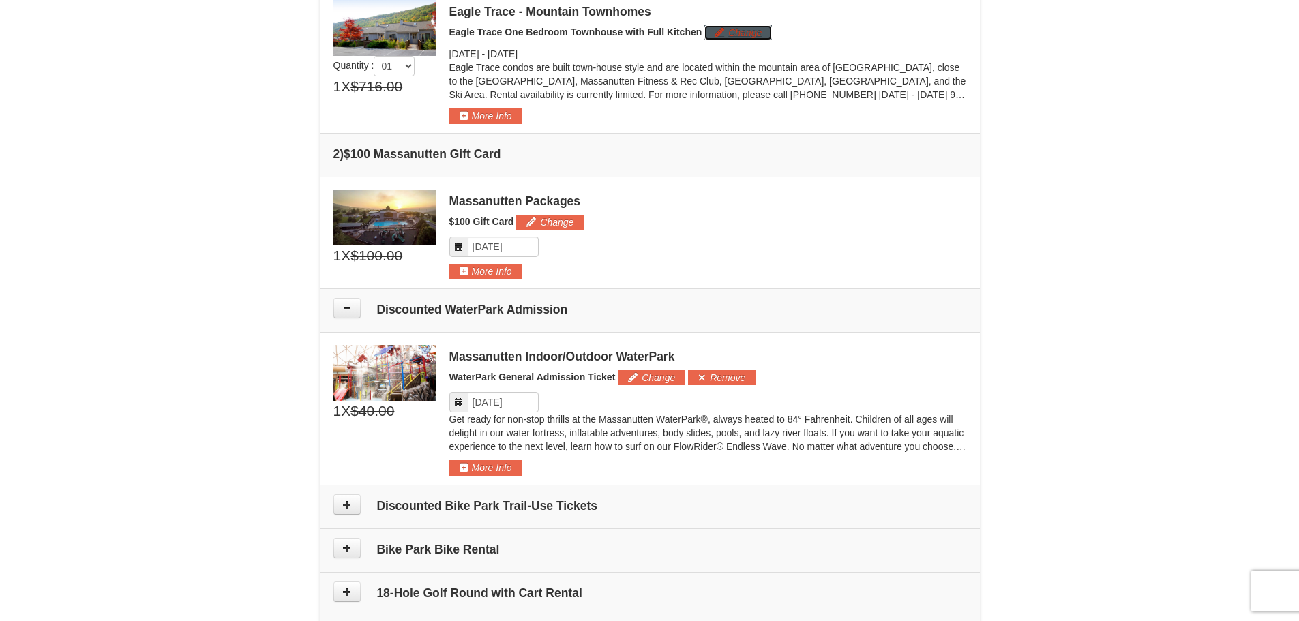
click at [737, 33] on button "Change" at bounding box center [738, 32] width 68 height 15
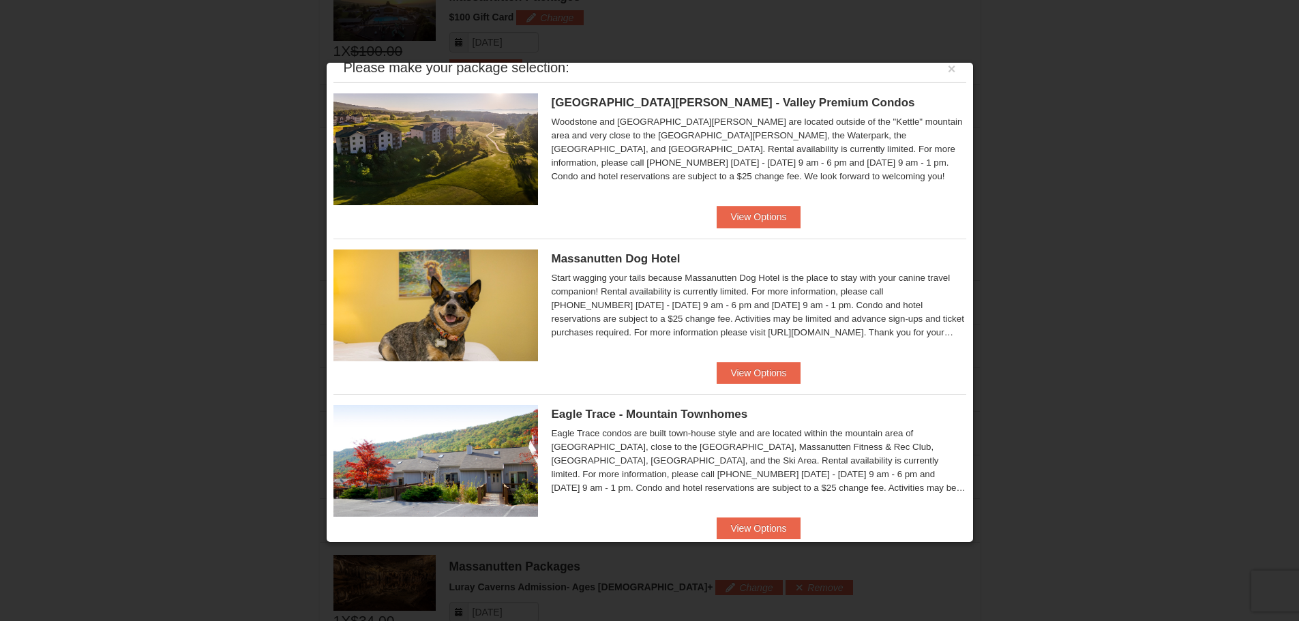
scroll to position [0, 0]
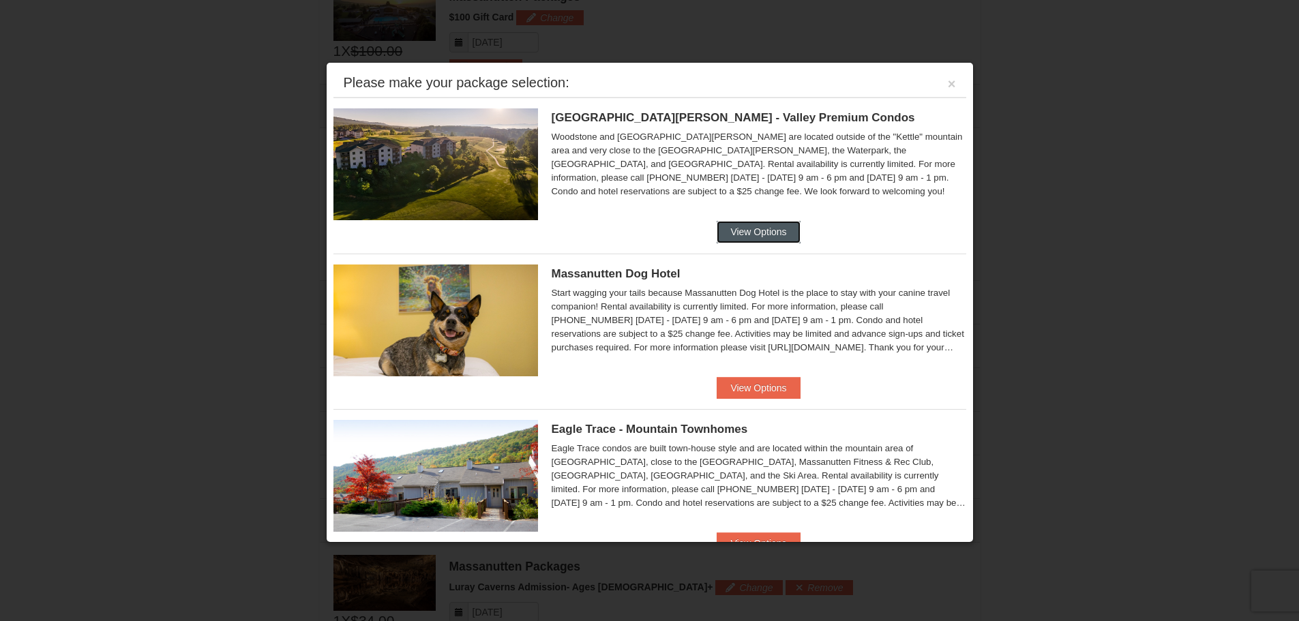
click at [741, 236] on button "View Options" at bounding box center [758, 232] width 83 height 22
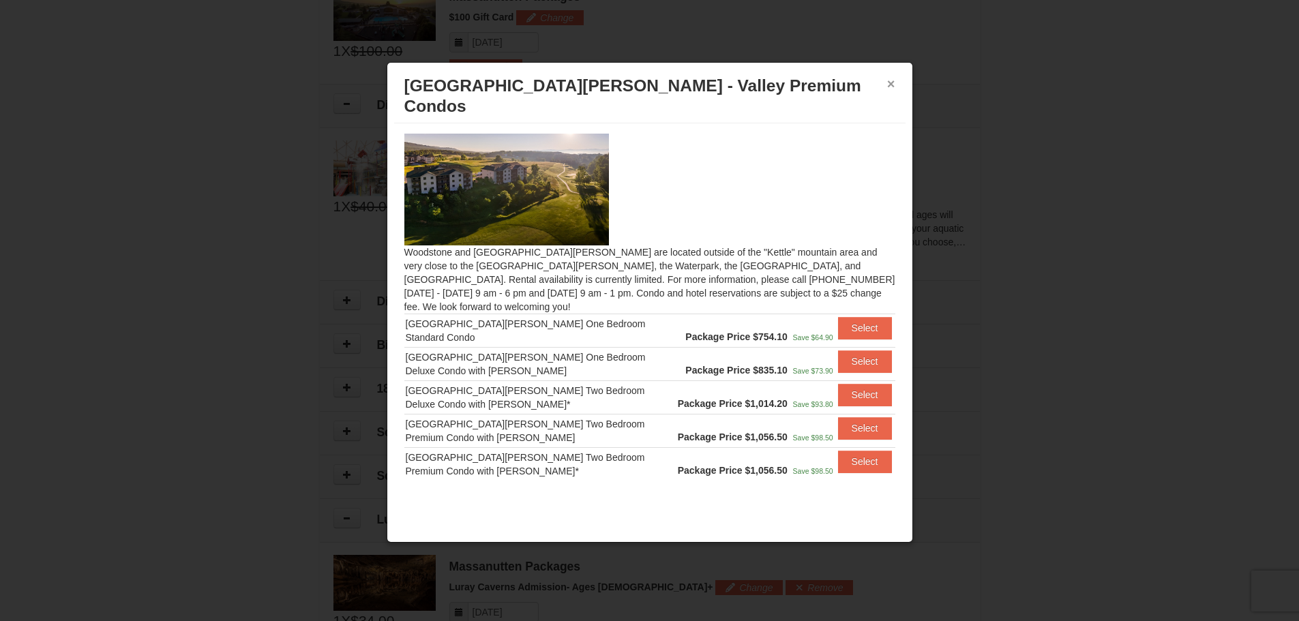
click at [890, 78] on button "×" at bounding box center [891, 84] width 8 height 14
